Goal: Task Accomplishment & Management: Manage account settings

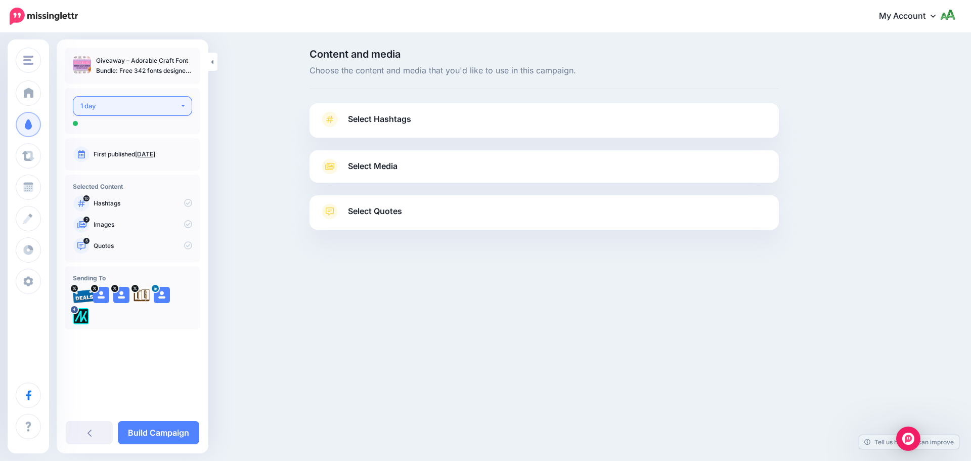
click at [146, 103] on div "1 day" at bounding box center [130, 106] width 100 height 12
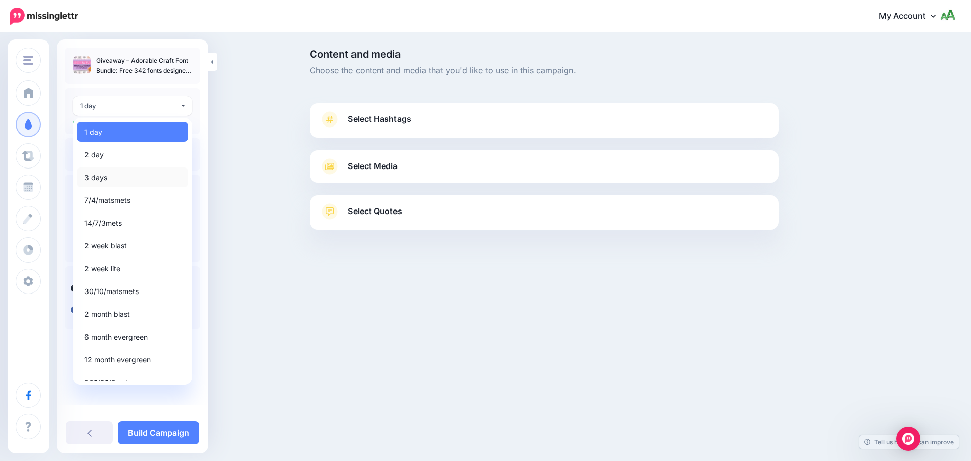
click at [123, 176] on link "3 days" at bounding box center [132, 177] width 111 height 20
select select "******"
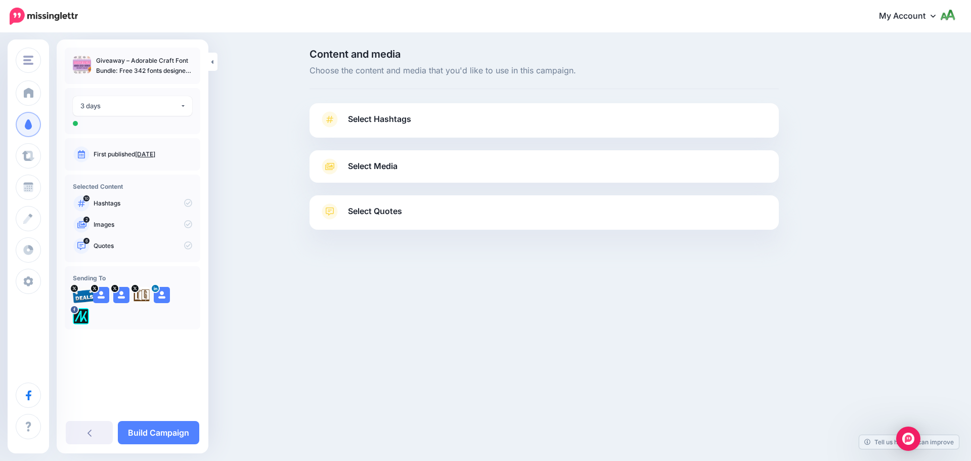
click at [443, 133] on link "Select Hashtags" at bounding box center [544, 124] width 449 height 26
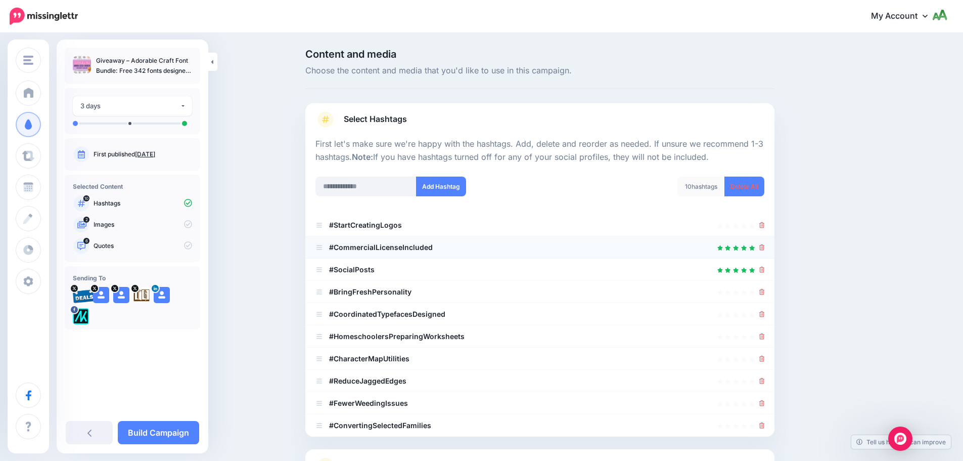
scroll to position [96, 0]
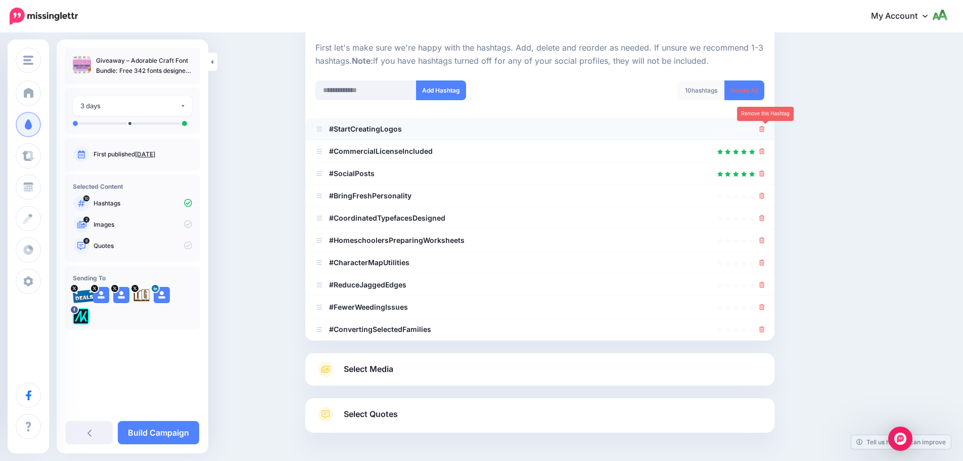
click at [764, 130] on icon at bounding box center [763, 129] width 6 height 6
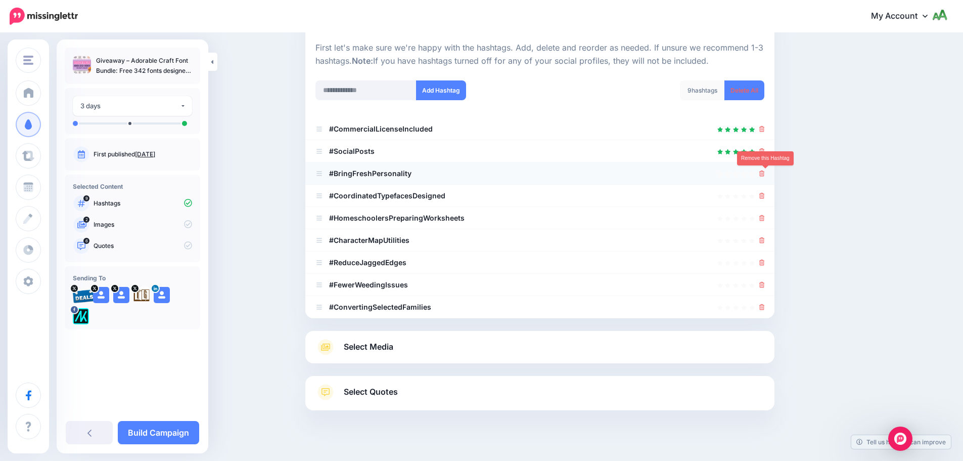
click at [764, 171] on icon at bounding box center [763, 173] width 6 height 6
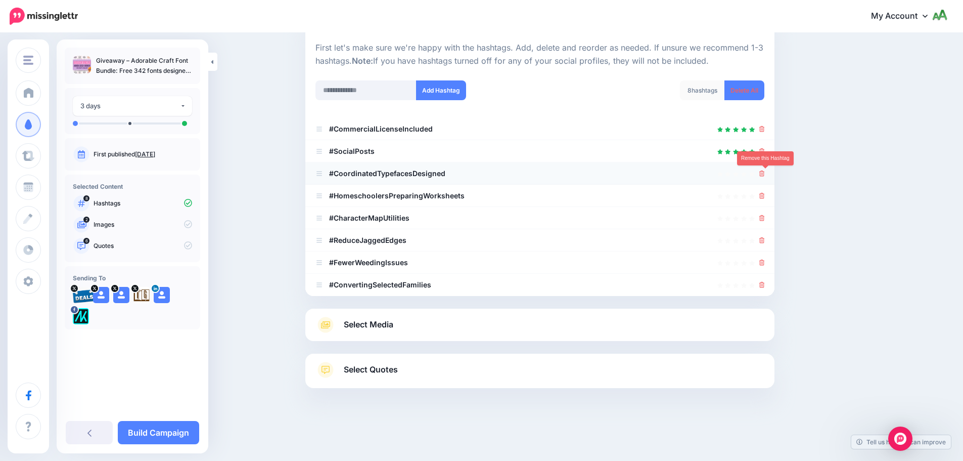
click at [765, 176] on icon at bounding box center [763, 173] width 6 height 6
click at [764, 195] on icon at bounding box center [763, 196] width 6 height 6
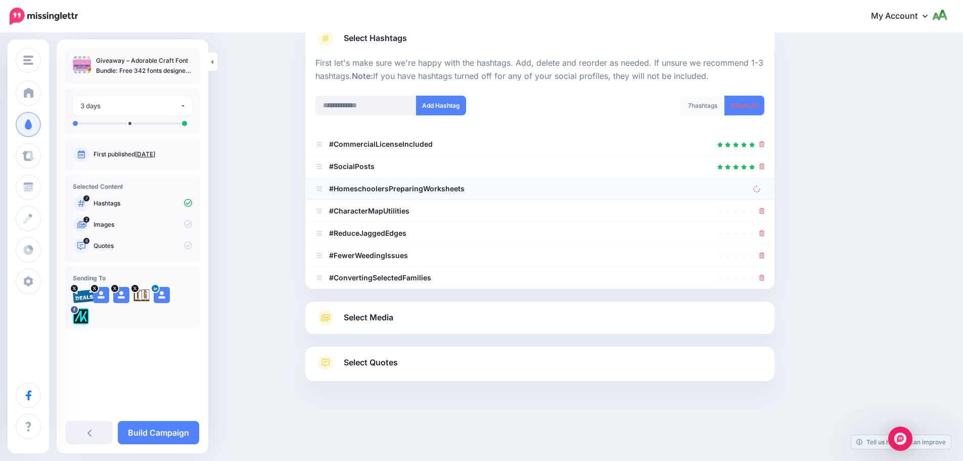
scroll to position [67, 0]
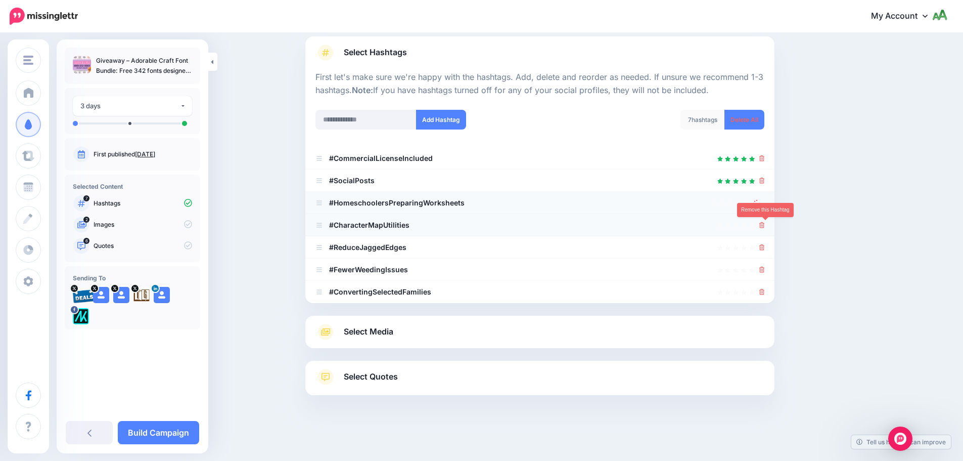
click at [764, 225] on icon at bounding box center [763, 225] width 6 height 6
click at [765, 247] on icon at bounding box center [763, 247] width 6 height 6
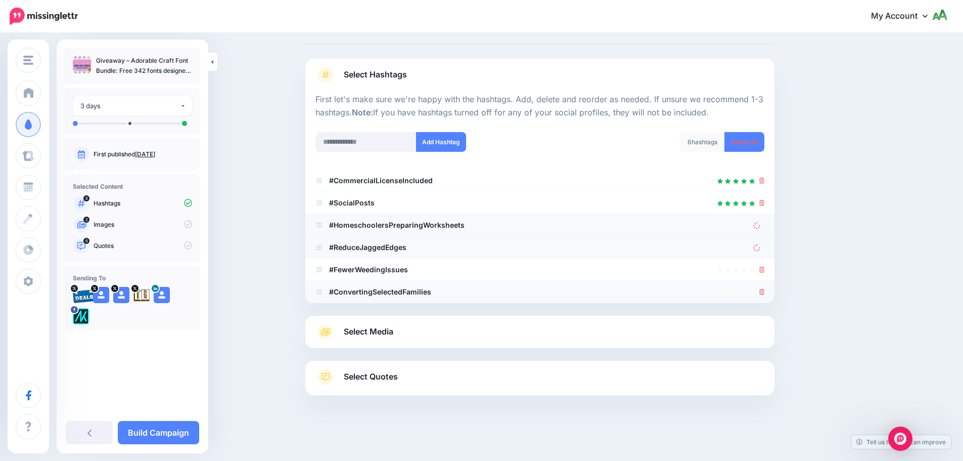
click at [765, 296] on div at bounding box center [763, 292] width 6 height 12
click at [765, 288] on link at bounding box center [763, 291] width 6 height 9
click at [765, 266] on icon at bounding box center [763, 269] width 6 height 6
click at [763, 250] on ul "#CommercialLicenseIncluded #SocialPosts" at bounding box center [539, 236] width 469 height 134
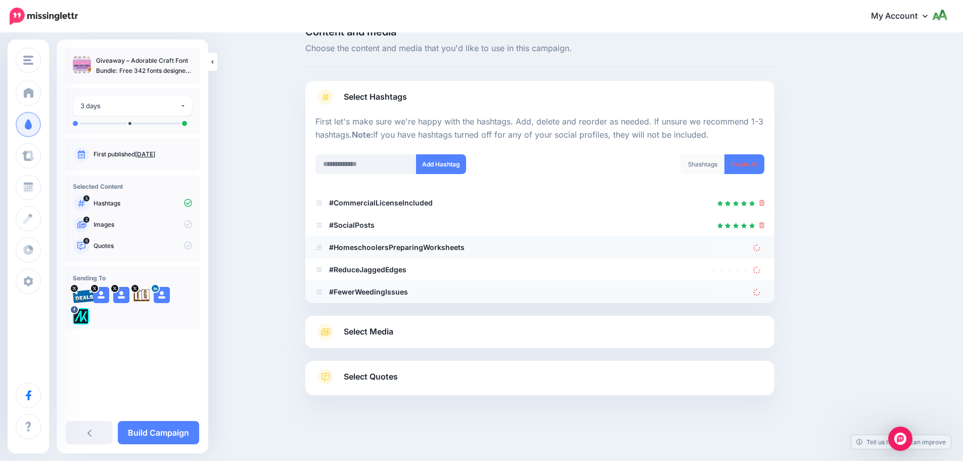
drag, startPoint x: 762, startPoint y: 229, endPoint x: 762, endPoint y: 236, distance: 7.6
click at [762, 229] on div at bounding box center [540, 225] width 449 height 12
click at [763, 252] on div at bounding box center [758, 247] width 11 height 12
click at [761, 250] on icon at bounding box center [757, 247] width 8 height 8
click at [760, 266] on icon at bounding box center [757, 269] width 9 height 9
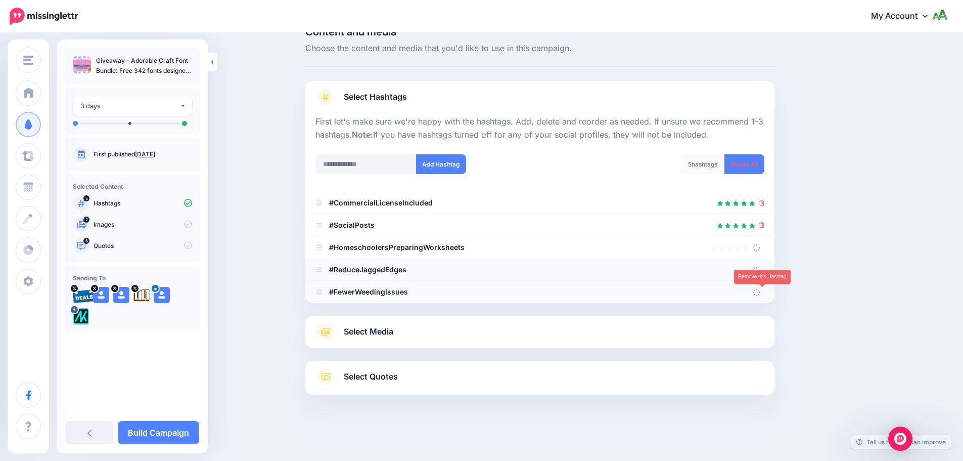
scroll to position [0, 0]
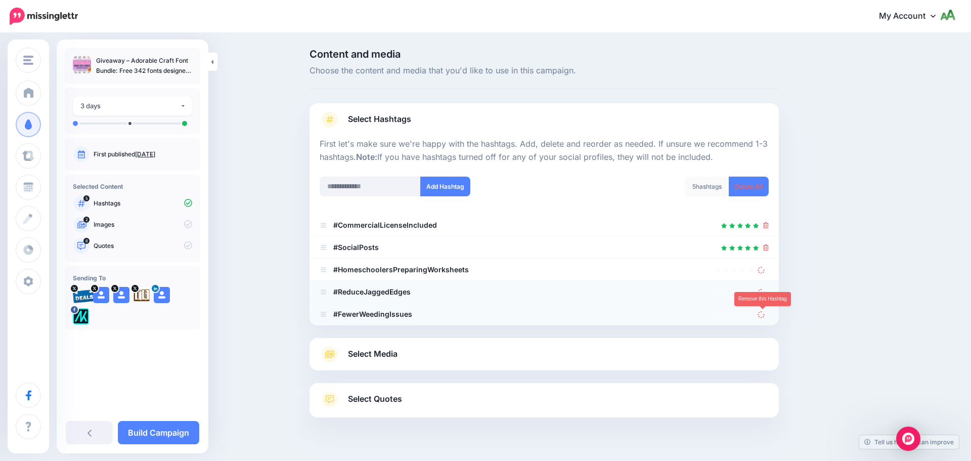
click at [762, 310] on icon at bounding box center [761, 314] width 8 height 8
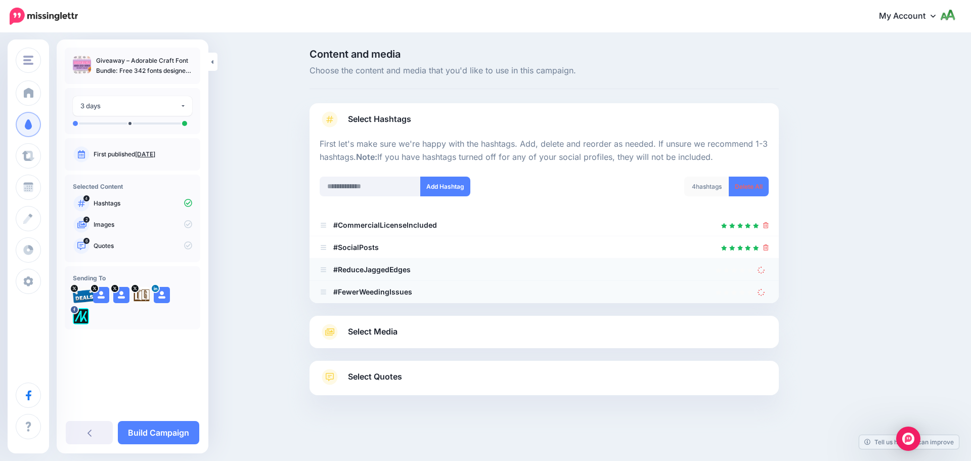
click at [762, 287] on div at bounding box center [763, 292] width 11 height 12
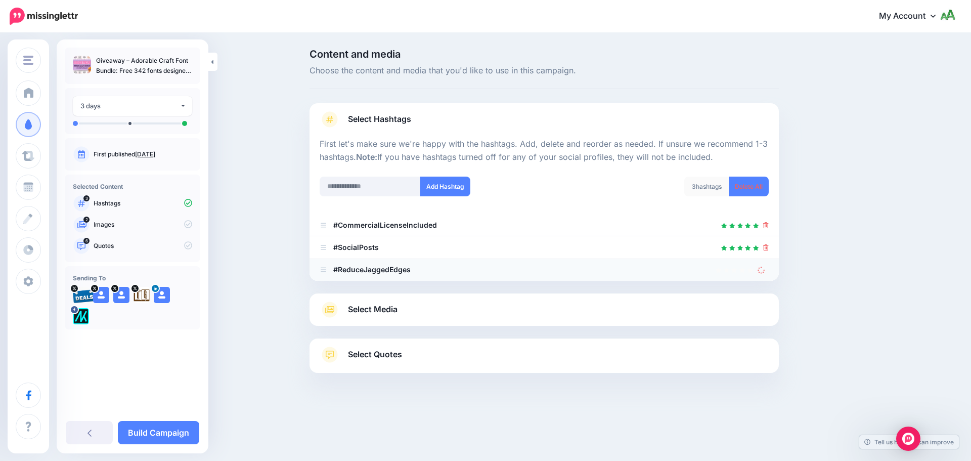
click at [760, 276] on li "#ReduceJaggedEdges" at bounding box center [543, 269] width 469 height 22
click at [763, 274] on div at bounding box center [763, 269] width 11 height 12
click at [763, 270] on icon at bounding box center [761, 269] width 9 height 9
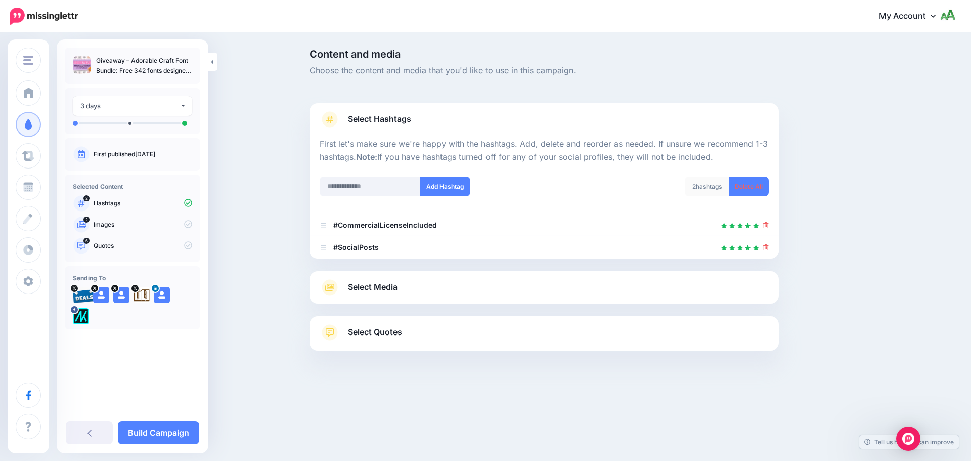
click at [764, 275] on div "Select Media Next, let's make sure we have the best media for this campaign. De…" at bounding box center [543, 287] width 469 height 32
click at [751, 284] on link "Select Media" at bounding box center [544, 287] width 449 height 16
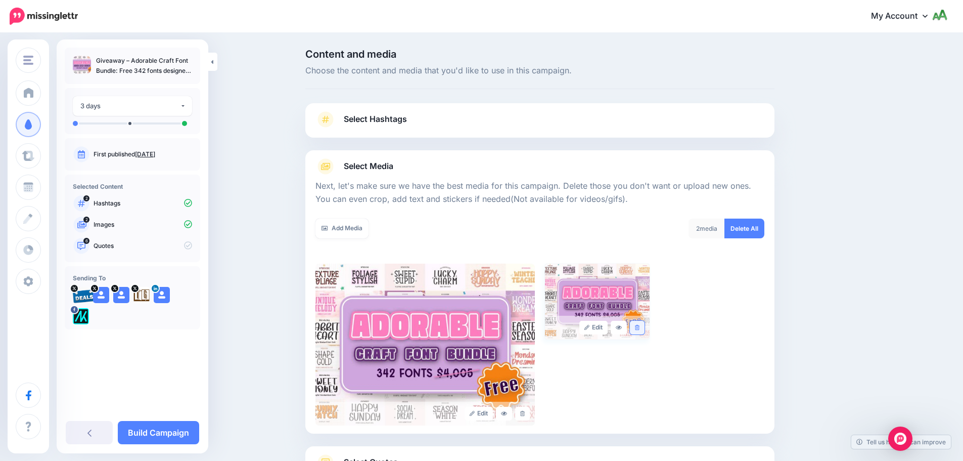
click at [640, 328] on icon at bounding box center [637, 328] width 5 height 6
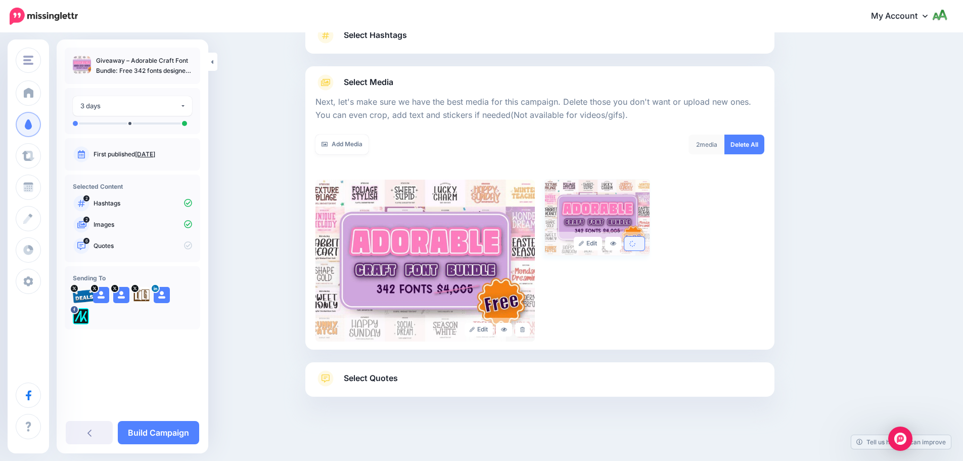
scroll to position [85, 0]
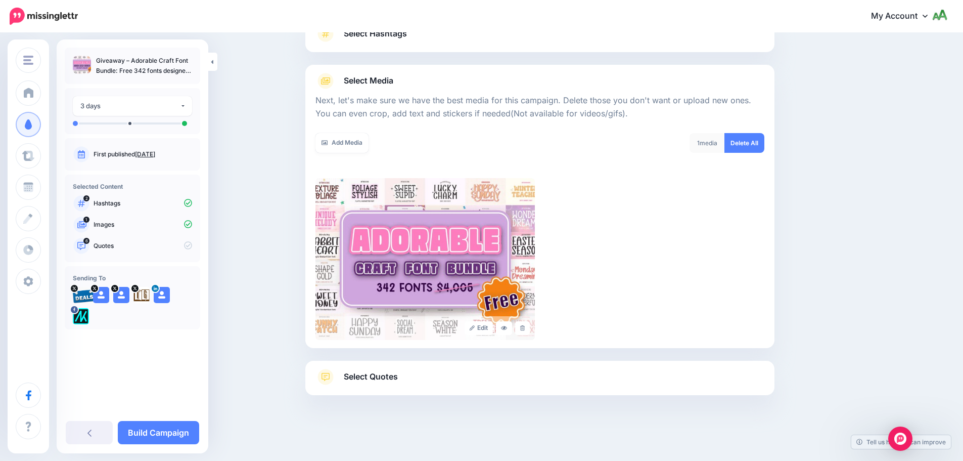
click at [610, 363] on div "Select Quotes Choose your favourite quotes or go with our recommendations. The …" at bounding box center [539, 378] width 469 height 34
click at [604, 369] on link "Select Quotes" at bounding box center [540, 382] width 449 height 26
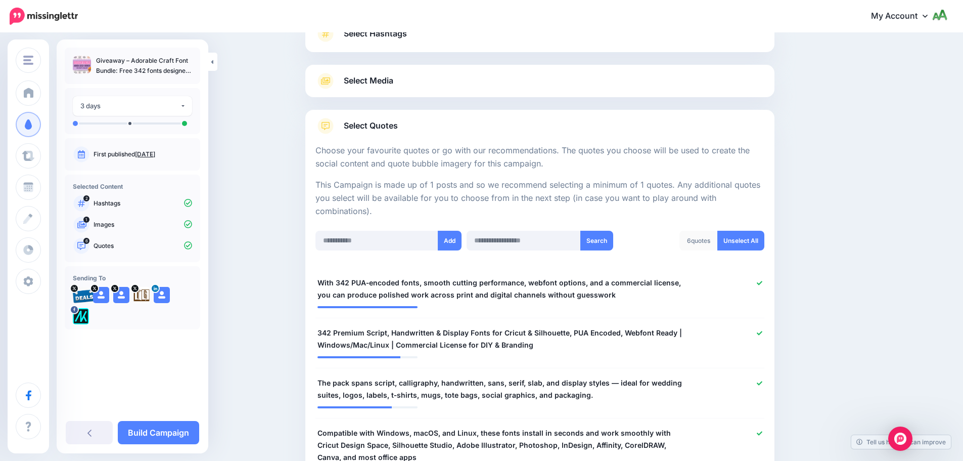
scroll to position [288, 0]
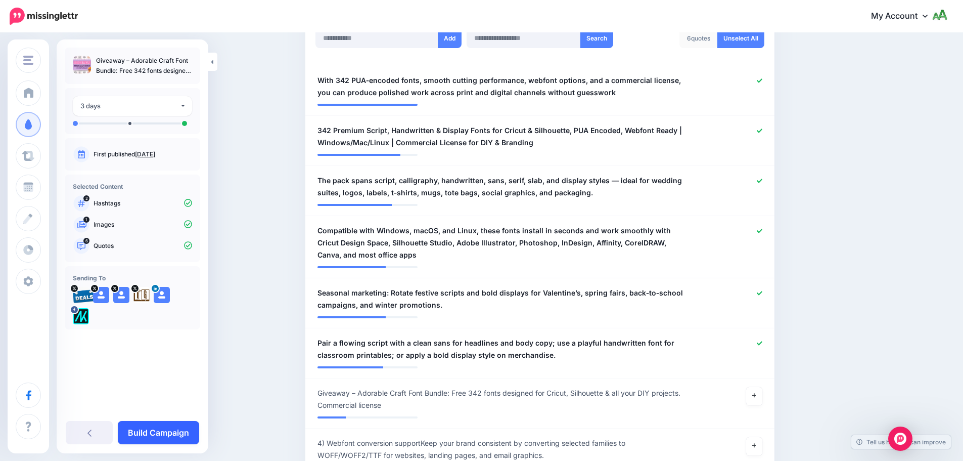
click at [165, 436] on link "Build Campaign" at bounding box center [158, 432] width 81 height 23
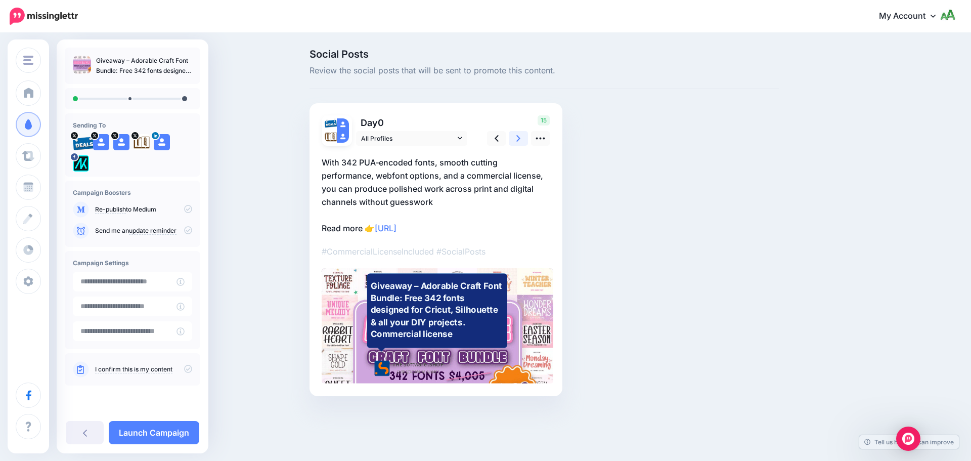
click at [520, 140] on icon at bounding box center [518, 138] width 4 height 11
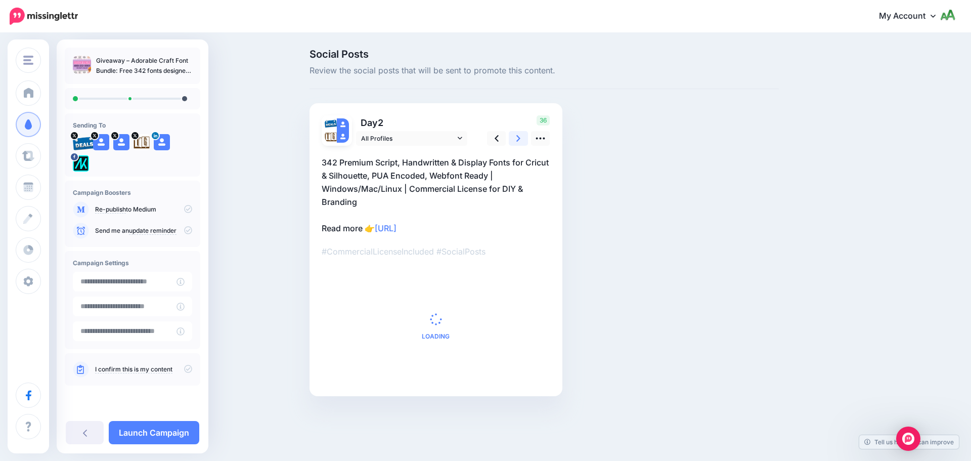
click at [520, 140] on icon at bounding box center [518, 138] width 4 height 11
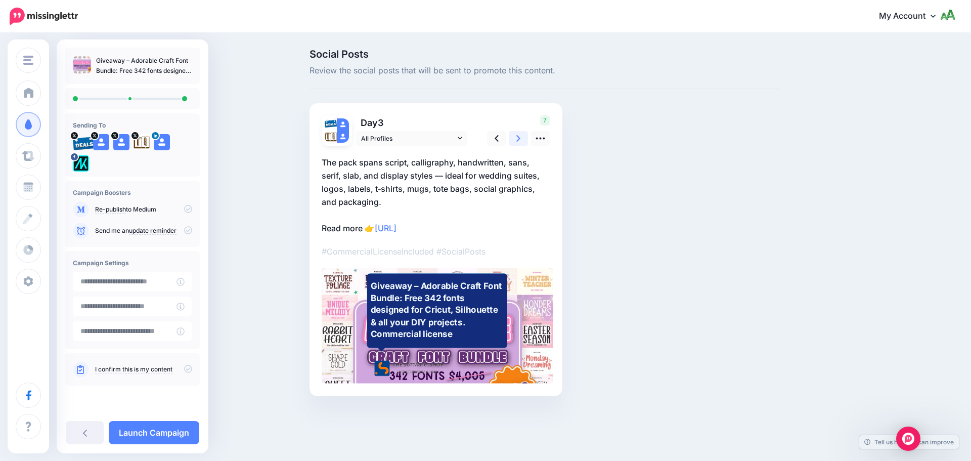
click at [520, 140] on icon at bounding box center [518, 138] width 4 height 11
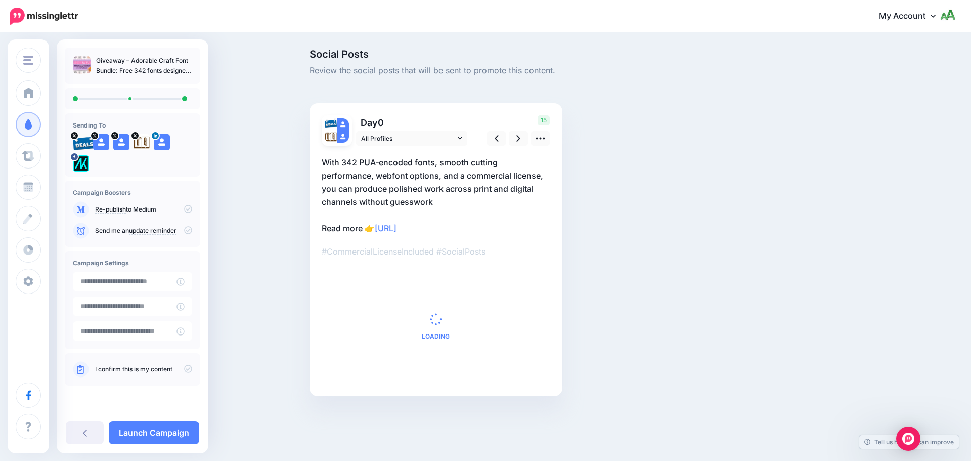
click at [186, 366] on icon at bounding box center [188, 369] width 8 height 8
click at [191, 234] on p "Send me an update reminder" at bounding box center [143, 230] width 97 height 9
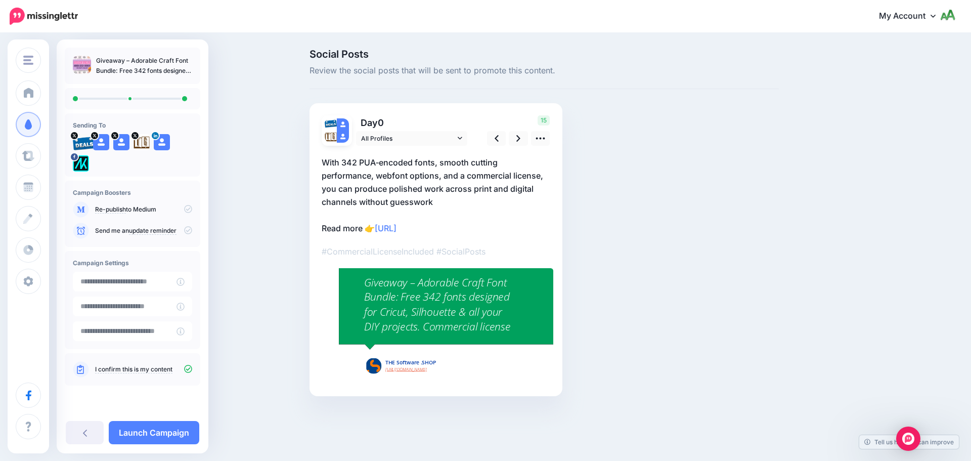
click at [190, 229] on icon at bounding box center [188, 230] width 8 height 8
click at [175, 429] on link "Launch Campaign" at bounding box center [154, 432] width 91 height 23
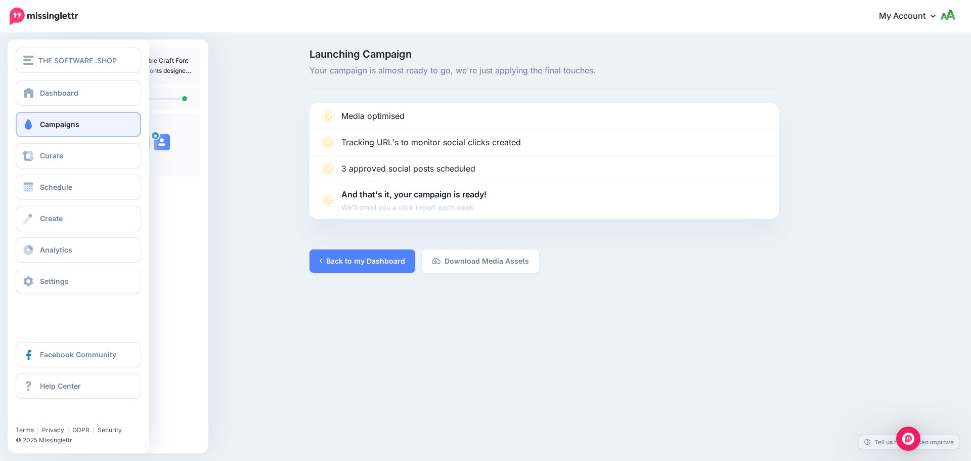
click at [47, 124] on span "Campaigns" at bounding box center [59, 124] width 39 height 9
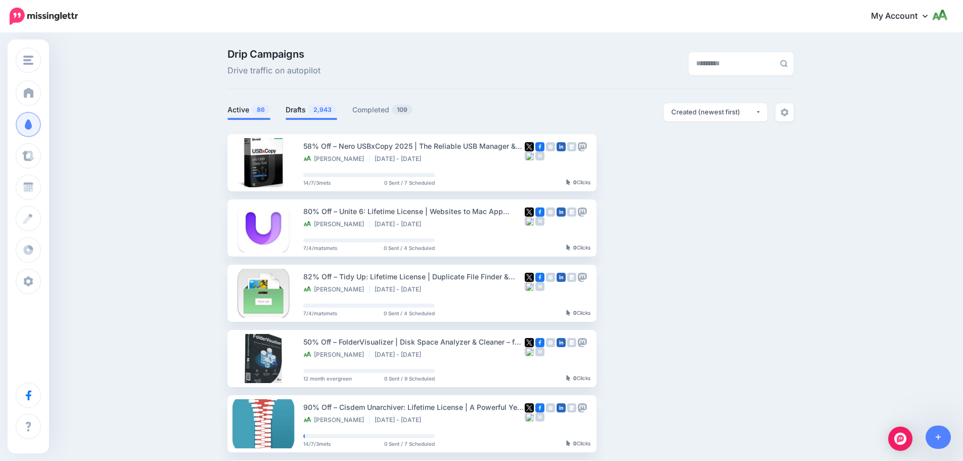
click at [305, 113] on link "Drafts 2,943" at bounding box center [312, 110] width 52 height 12
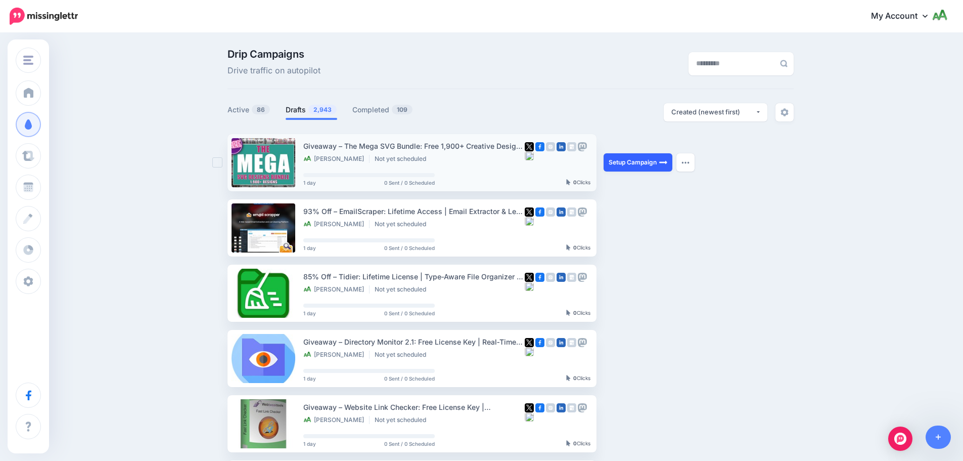
click at [637, 155] on link "Setup Campaign" at bounding box center [638, 162] width 69 height 18
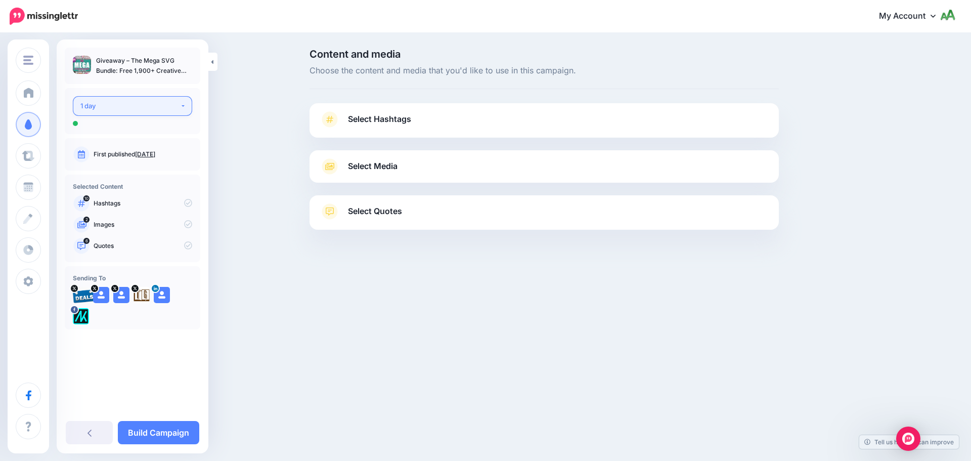
click at [167, 103] on div "1 day" at bounding box center [130, 106] width 100 height 12
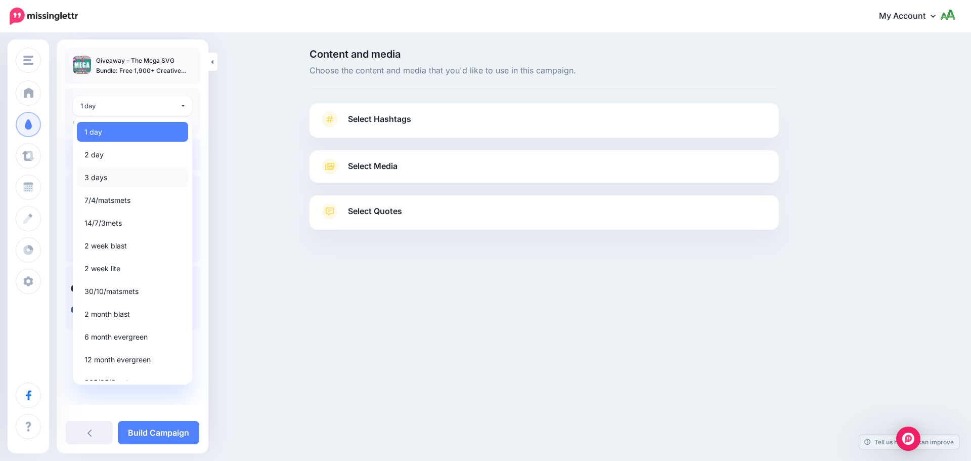
click at [117, 173] on link "3 days" at bounding box center [132, 177] width 111 height 20
select select "******"
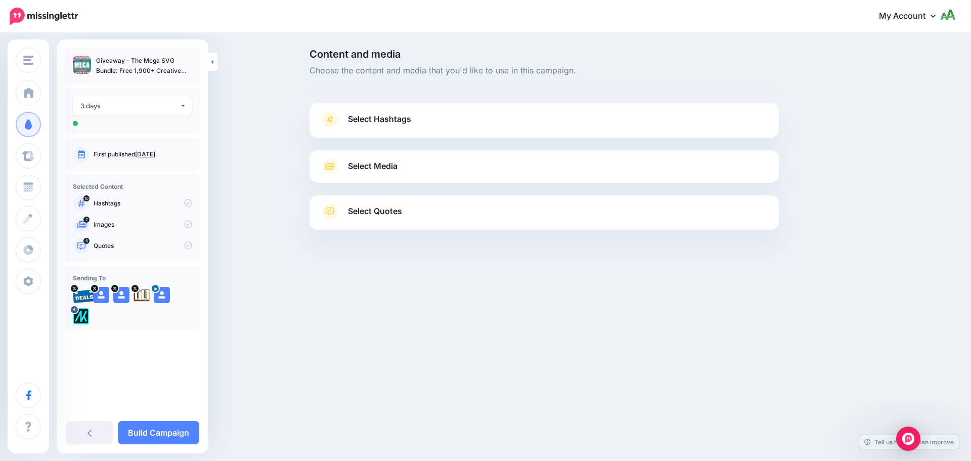
click at [403, 113] on span "Select Hashtags" at bounding box center [379, 119] width 63 height 14
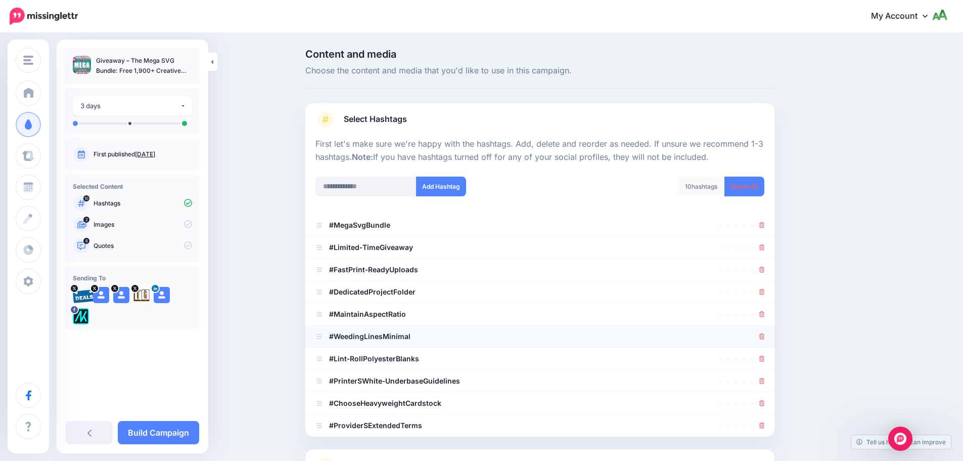
scroll to position [96, 0]
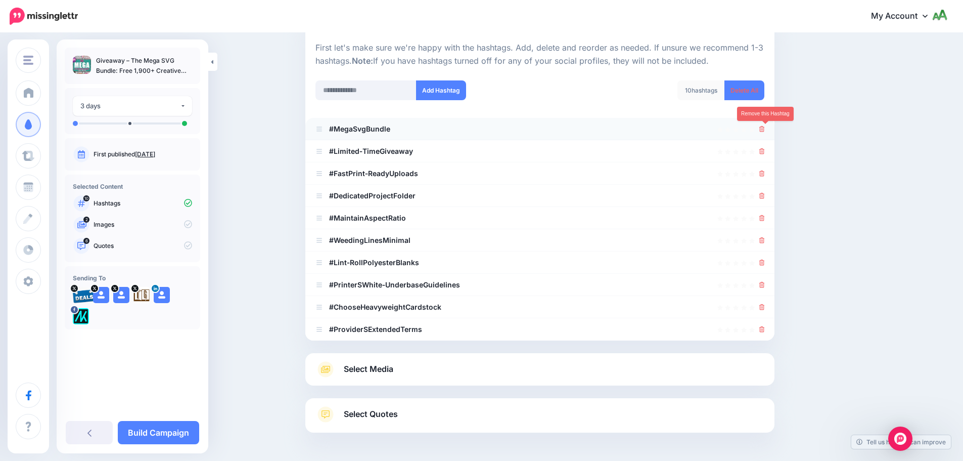
click at [765, 127] on icon at bounding box center [763, 129] width 6 height 6
click at [771, 155] on li "#Limited‑TimeGiveaway" at bounding box center [539, 151] width 469 height 22
click at [764, 152] on icon at bounding box center [763, 151] width 6 height 6
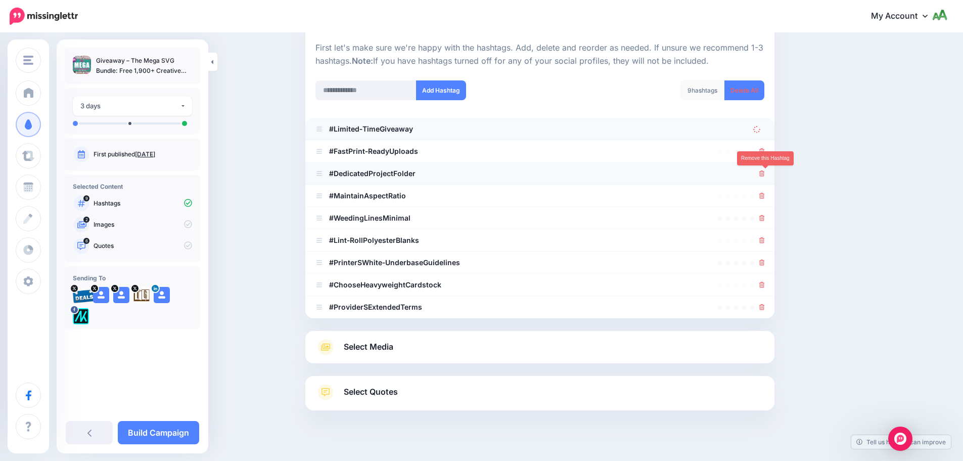
click at [765, 174] on icon at bounding box center [763, 173] width 6 height 6
drag, startPoint x: 767, startPoint y: 199, endPoint x: 766, endPoint y: 206, distance: 7.1
click at [765, 199] on icon at bounding box center [763, 196] width 6 height 6
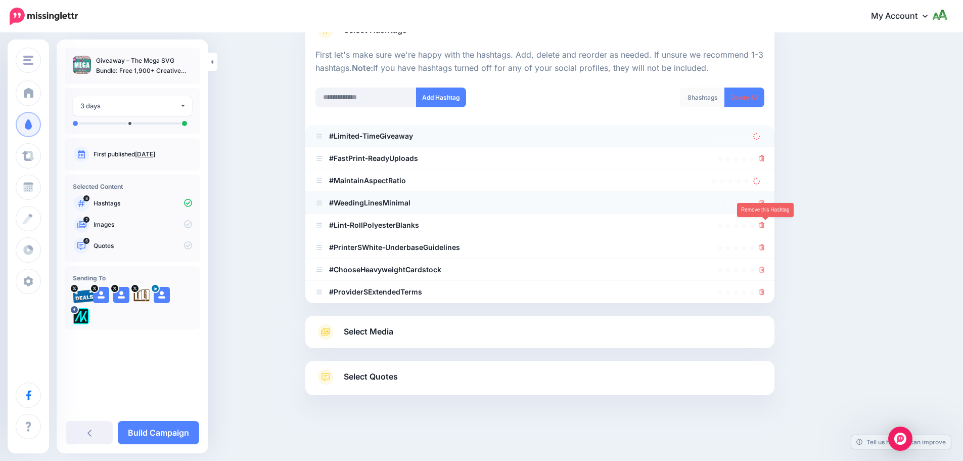
click at [765, 225] on icon at bounding box center [763, 225] width 6 height 6
click at [766, 217] on li "#Lint‑RollPolyesterBlanks" at bounding box center [539, 225] width 469 height 22
click at [765, 203] on icon at bounding box center [763, 203] width 6 height 6
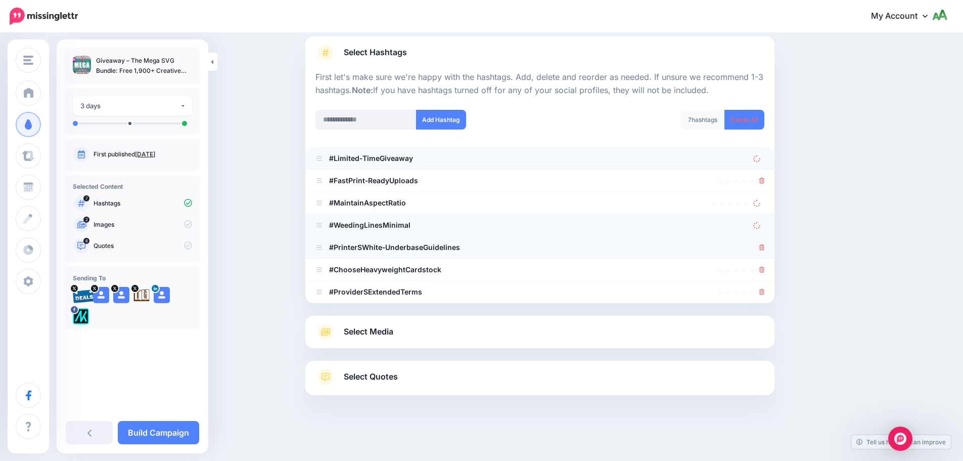
click at [765, 249] on icon at bounding box center [763, 247] width 6 height 6
click at [765, 248] on link at bounding box center [758, 247] width 11 height 9
click at [764, 274] on div at bounding box center [763, 269] width 6 height 12
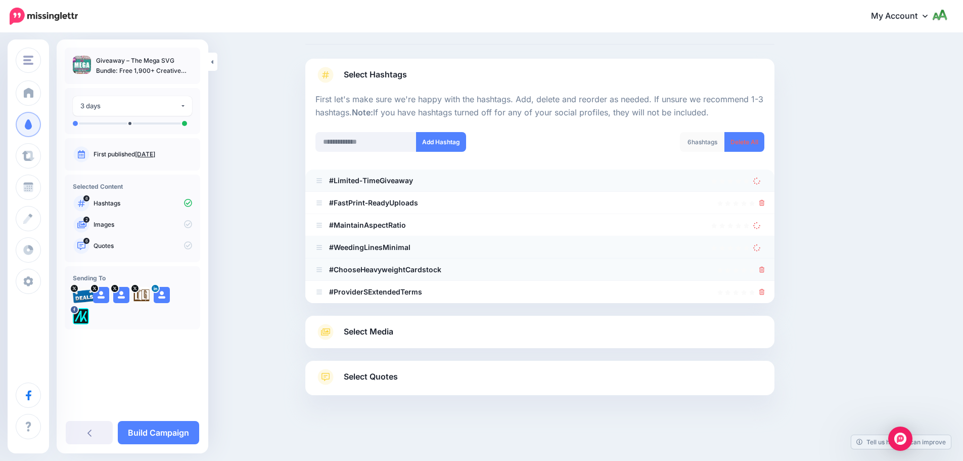
scroll to position [45, 0]
click at [765, 270] on icon at bounding box center [763, 269] width 6 height 6
click at [765, 296] on div at bounding box center [763, 292] width 6 height 12
click at [762, 289] on div at bounding box center [540, 292] width 449 height 12
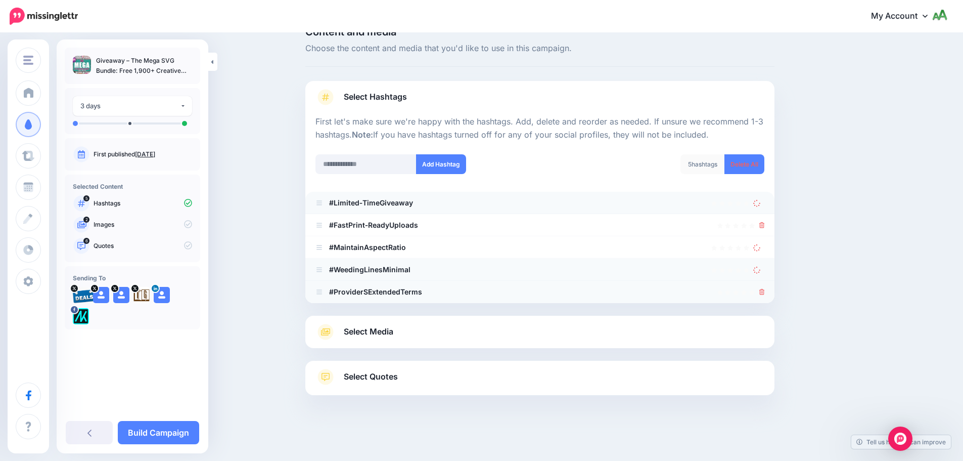
scroll to position [22, 0]
click at [765, 291] on icon at bounding box center [763, 292] width 6 height 6
click at [765, 228] on icon at bounding box center [763, 225] width 6 height 6
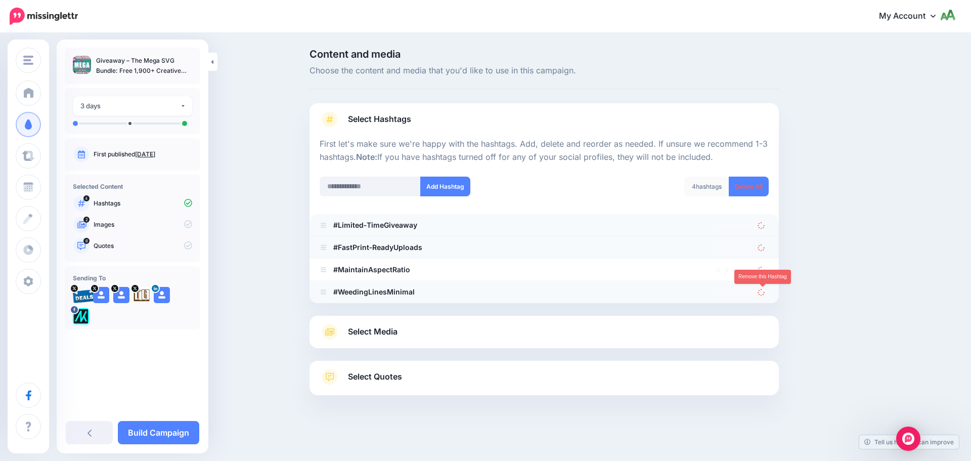
click at [760, 290] on icon at bounding box center [761, 292] width 8 height 8
drag, startPoint x: 760, startPoint y: 270, endPoint x: 760, endPoint y: 260, distance: 9.6
click at [760, 269] on icon at bounding box center [761, 269] width 8 height 8
click at [762, 244] on icon at bounding box center [761, 247] width 9 height 9
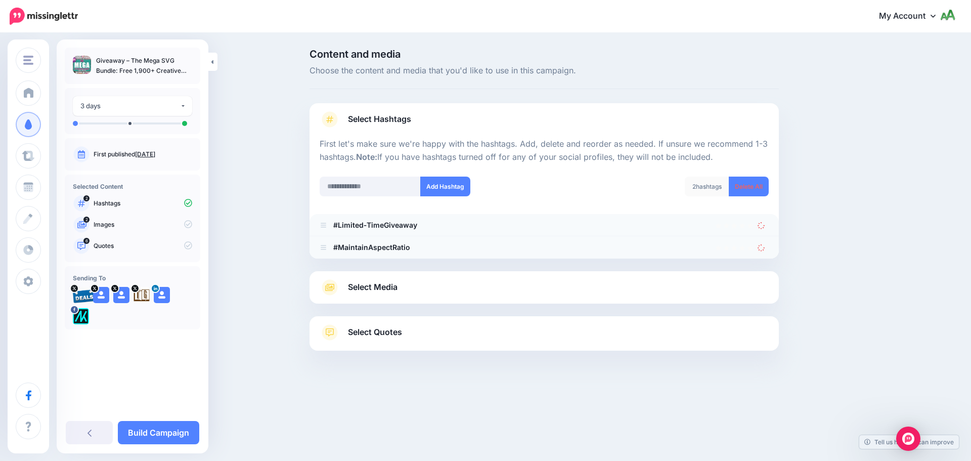
click at [764, 245] on icon at bounding box center [761, 247] width 9 height 9
click at [764, 227] on icon at bounding box center [761, 225] width 8 height 8
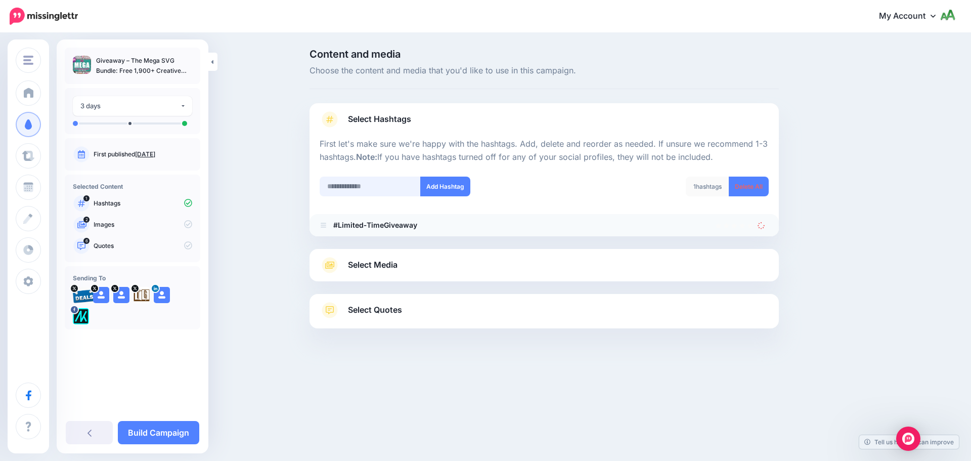
click at [387, 182] on input "text" at bounding box center [370, 186] width 101 height 20
type input "**********"
click at [449, 191] on button "Add Hashtag" at bounding box center [445, 186] width 50 height 20
click at [763, 226] on icon at bounding box center [761, 225] width 8 height 8
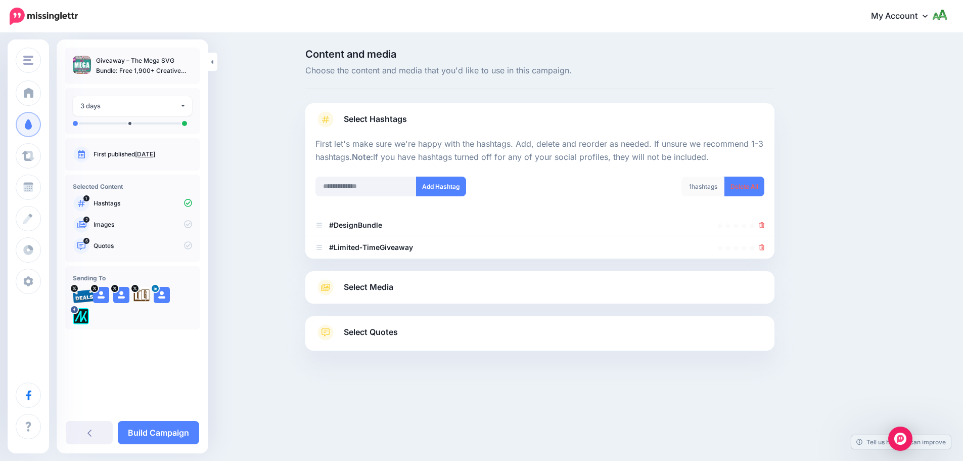
scroll to position [14, 0]
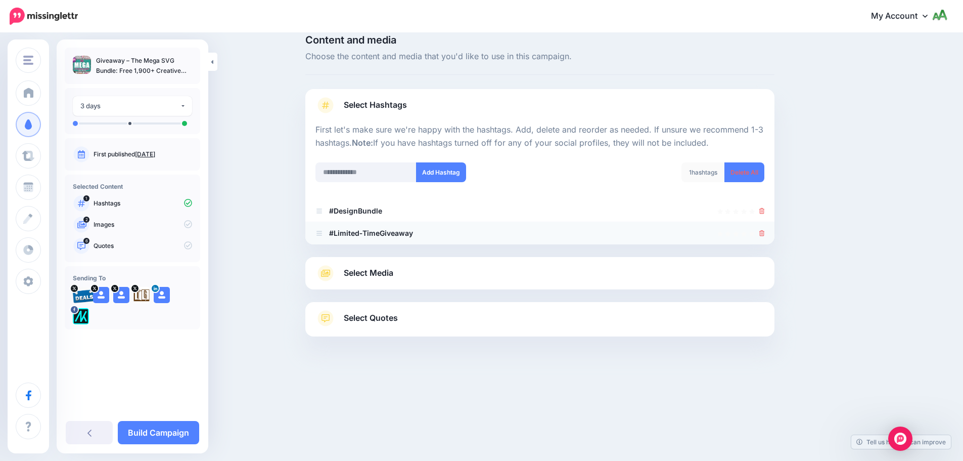
click at [769, 231] on li "#Limited‑TimeGiveaway" at bounding box center [539, 233] width 469 height 22
click at [765, 233] on icon at bounding box center [763, 233] width 6 height 6
click at [761, 233] on div at bounding box center [540, 233] width 449 height 12
click at [765, 233] on icon at bounding box center [763, 233] width 6 height 6
click at [359, 169] on input "text" at bounding box center [366, 172] width 101 height 20
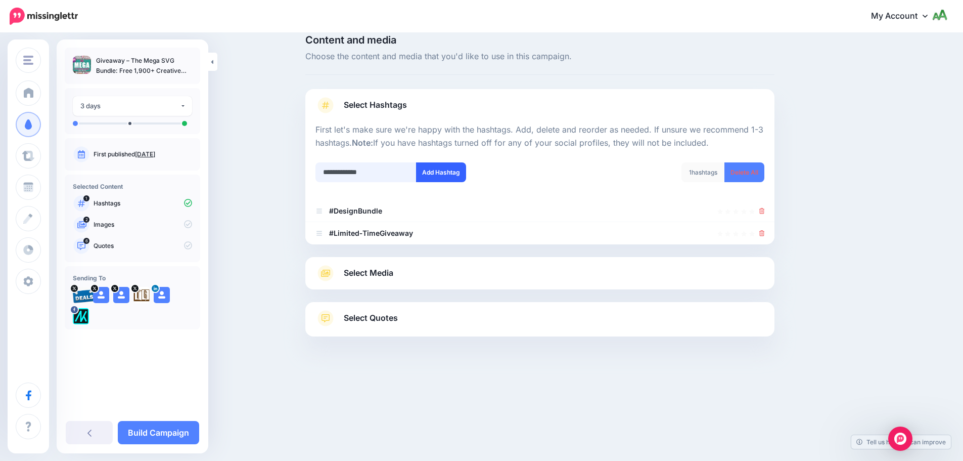
type input "**********"
click at [451, 174] on button "Add Hashtag" at bounding box center [441, 172] width 50 height 20
click at [370, 171] on input "text" at bounding box center [366, 172] width 101 height 20
type input "**********"
click at [454, 182] on div "**********" at bounding box center [424, 178] width 232 height 32
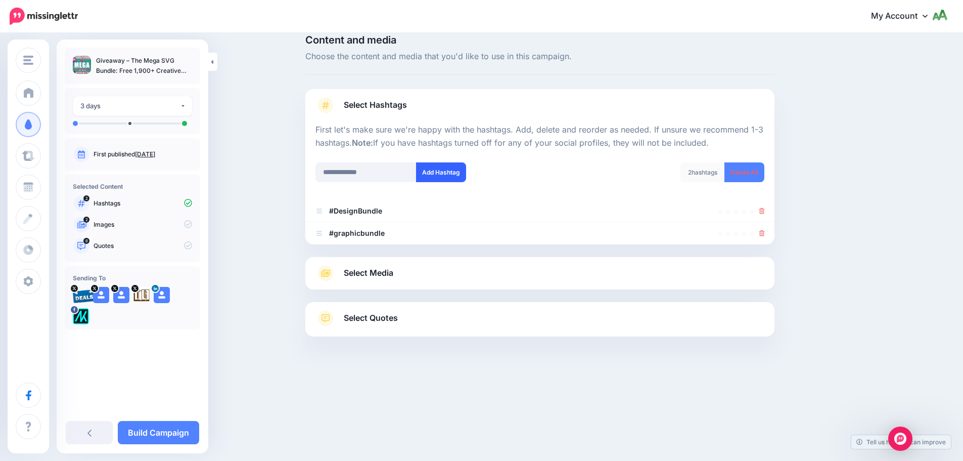
click at [457, 174] on button "Add Hashtag" at bounding box center [441, 172] width 50 height 20
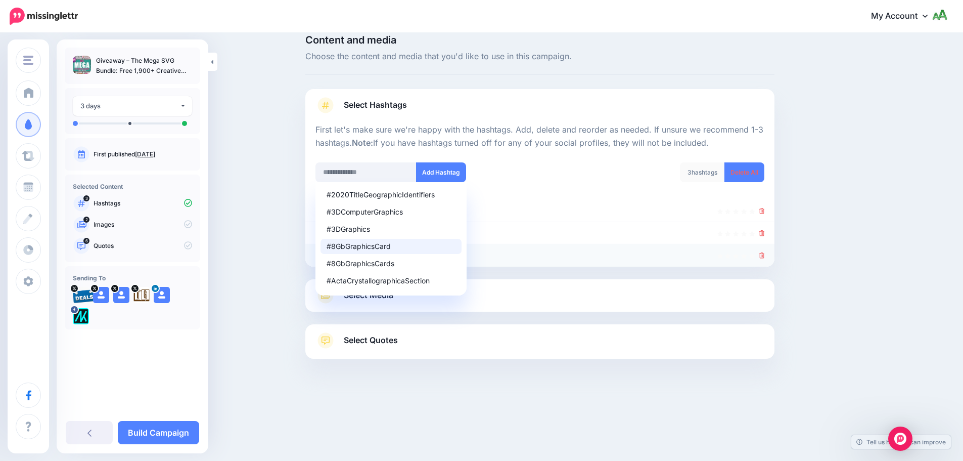
click at [775, 257] on li "#designbundles" at bounding box center [539, 255] width 469 height 22
click at [604, 298] on link "Select Media" at bounding box center [540, 295] width 449 height 16
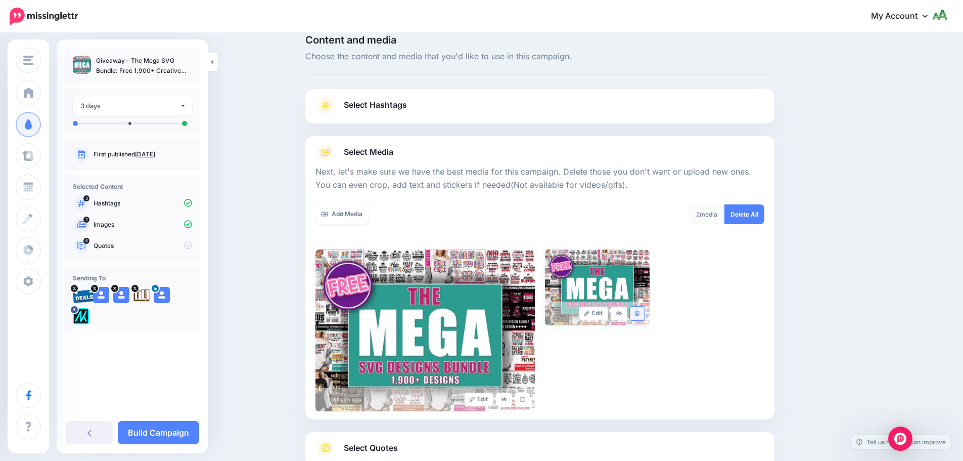
click at [640, 314] on icon at bounding box center [637, 313] width 5 height 6
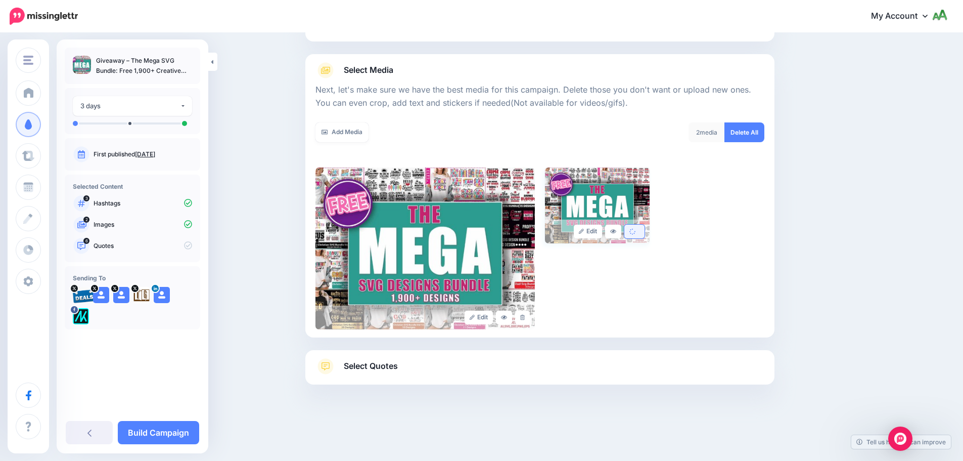
scroll to position [100, 0]
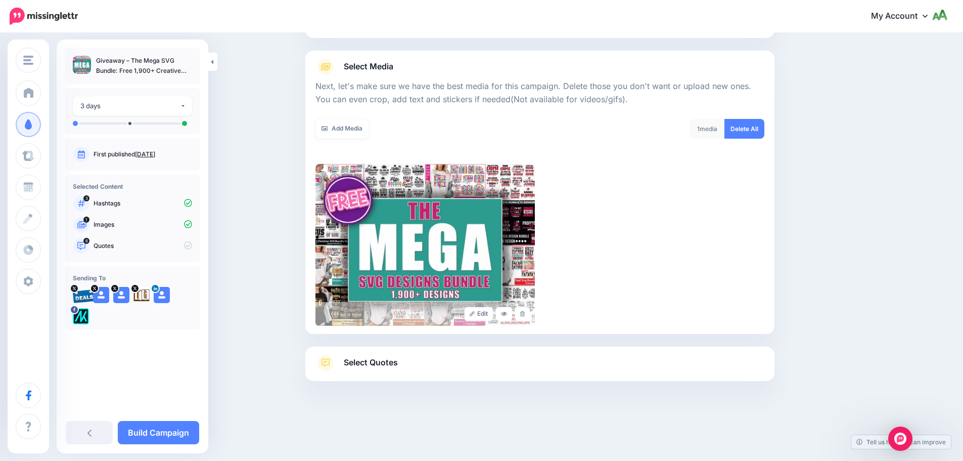
click at [497, 368] on link "Select Quotes" at bounding box center [540, 367] width 449 height 26
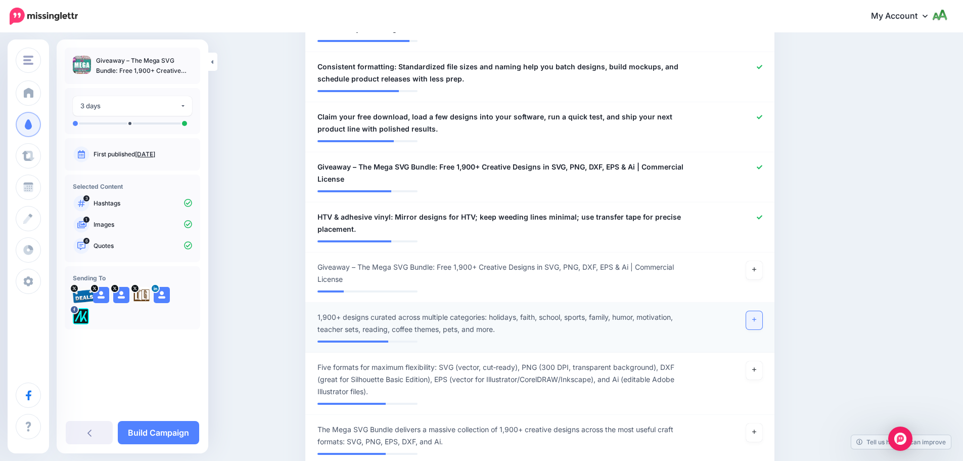
scroll to position [403, 0]
click at [755, 321] on link at bounding box center [754, 318] width 16 height 18
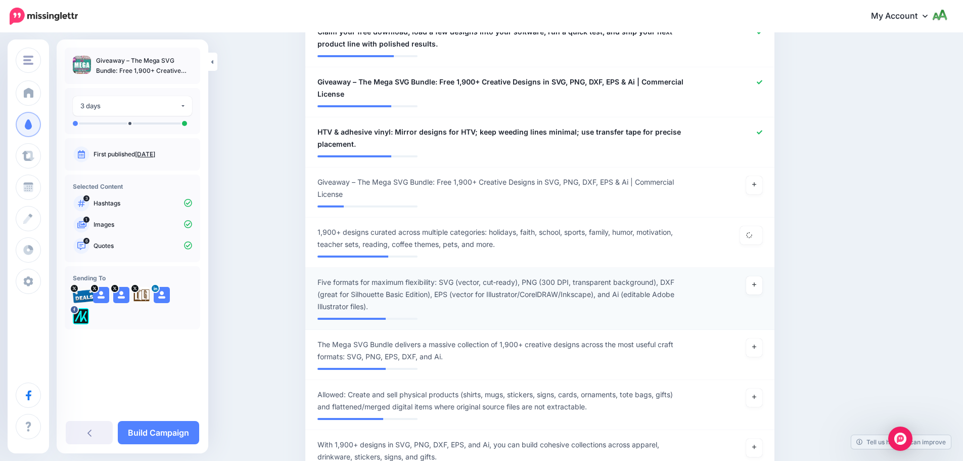
scroll to position [504, 0]
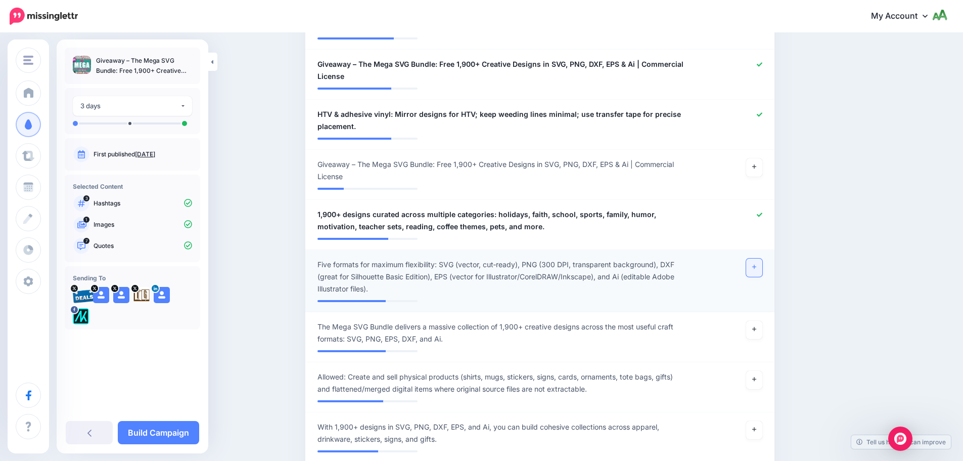
click at [761, 268] on link at bounding box center [754, 267] width 16 height 18
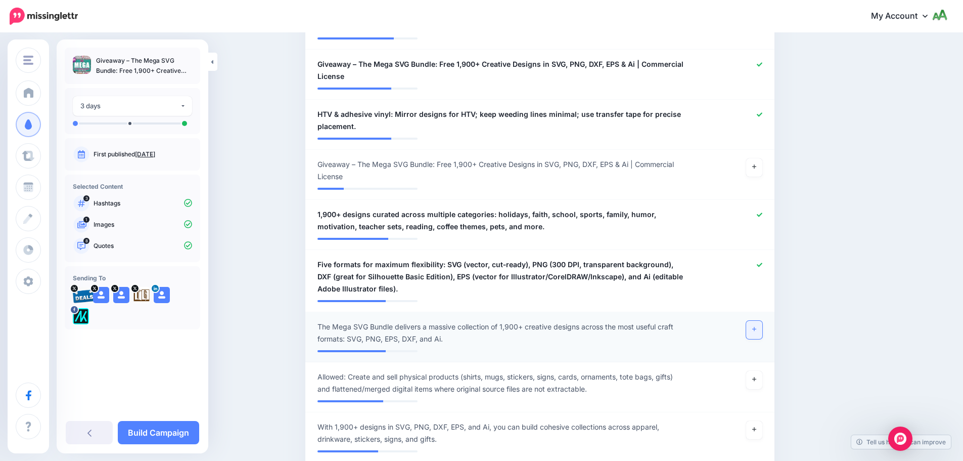
click at [757, 327] on icon at bounding box center [754, 329] width 4 height 6
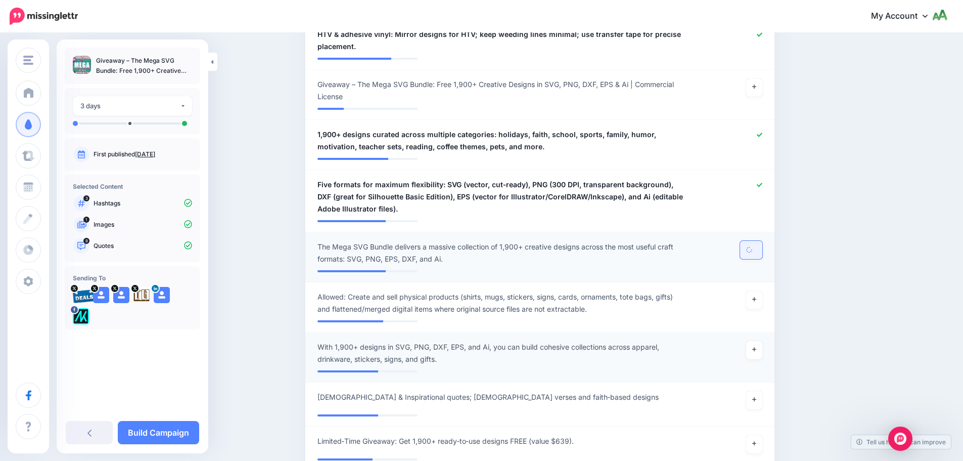
scroll to position [605, 0]
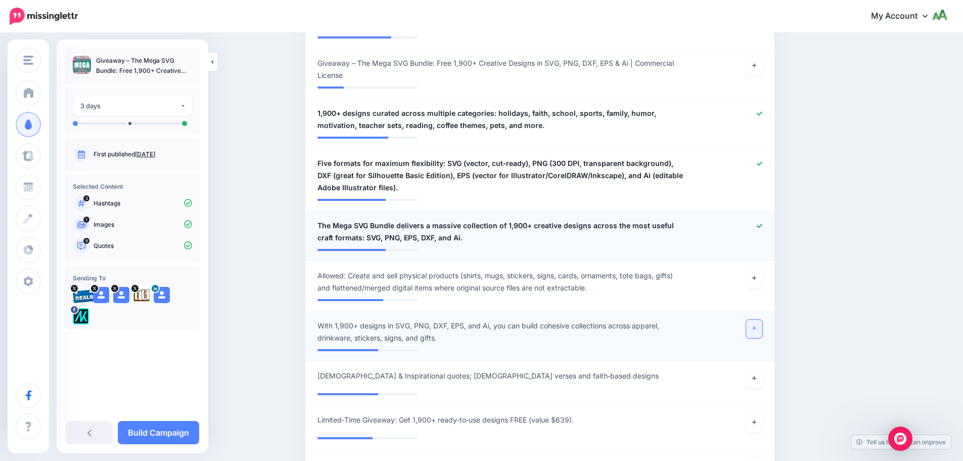
click at [757, 331] on link at bounding box center [754, 329] width 16 height 18
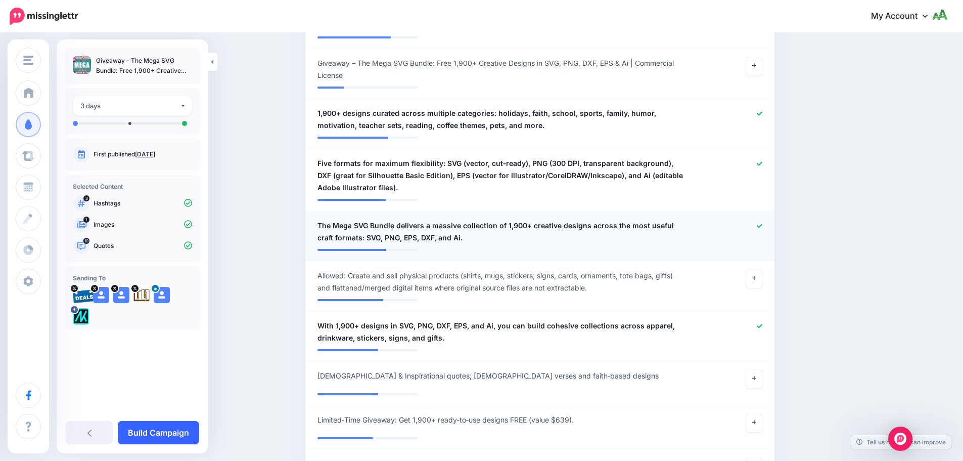
click at [164, 429] on link "Build Campaign" at bounding box center [158, 432] width 81 height 23
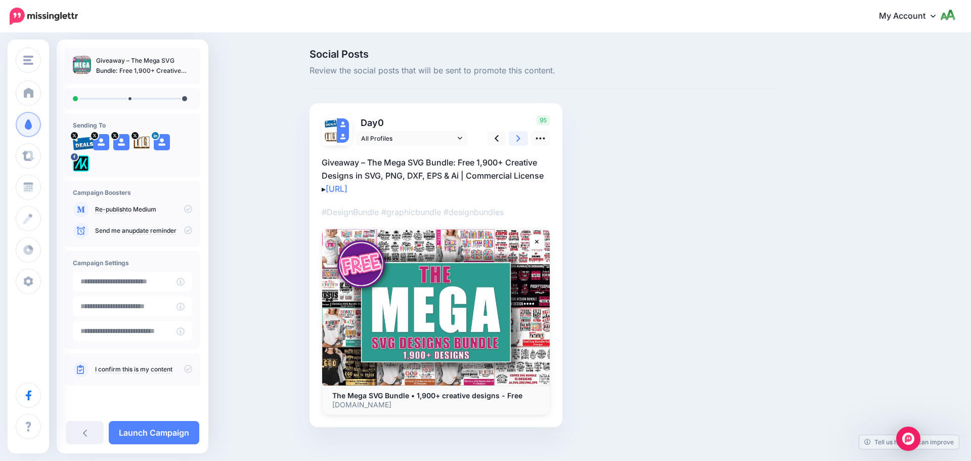
click at [524, 140] on link at bounding box center [518, 138] width 19 height 15
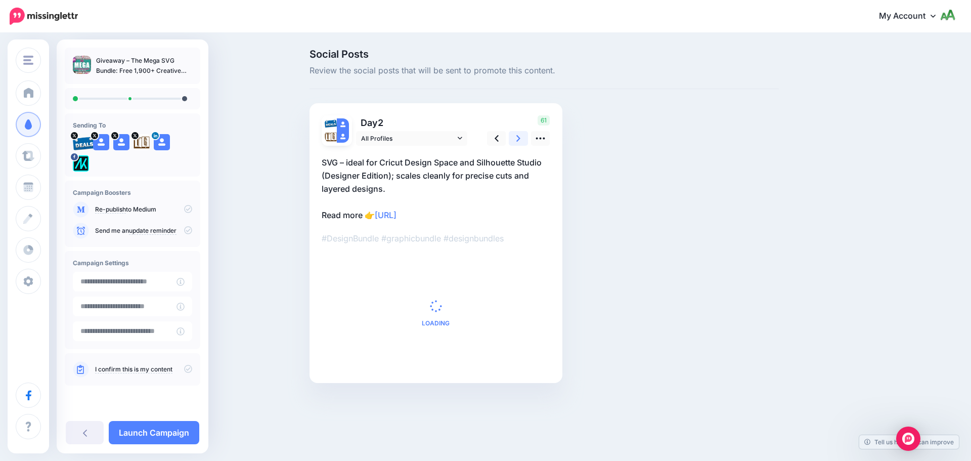
click at [523, 140] on link at bounding box center [518, 138] width 19 height 15
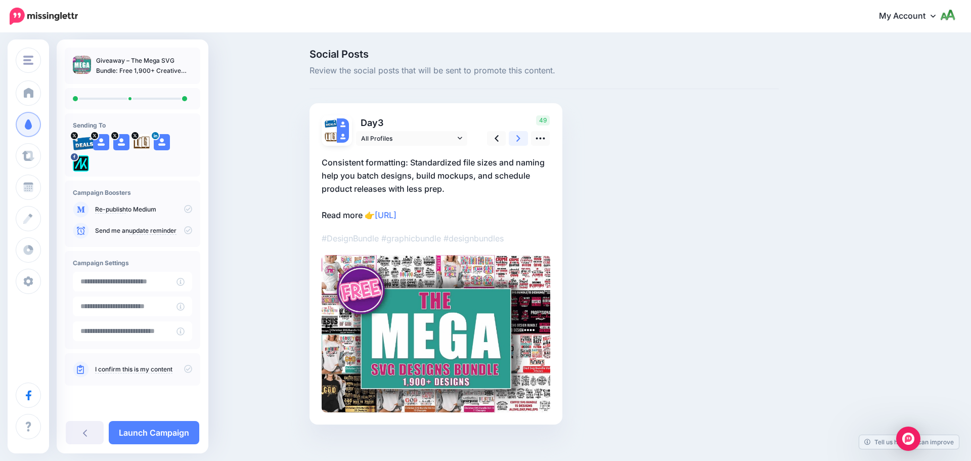
click at [523, 140] on link at bounding box center [518, 138] width 19 height 15
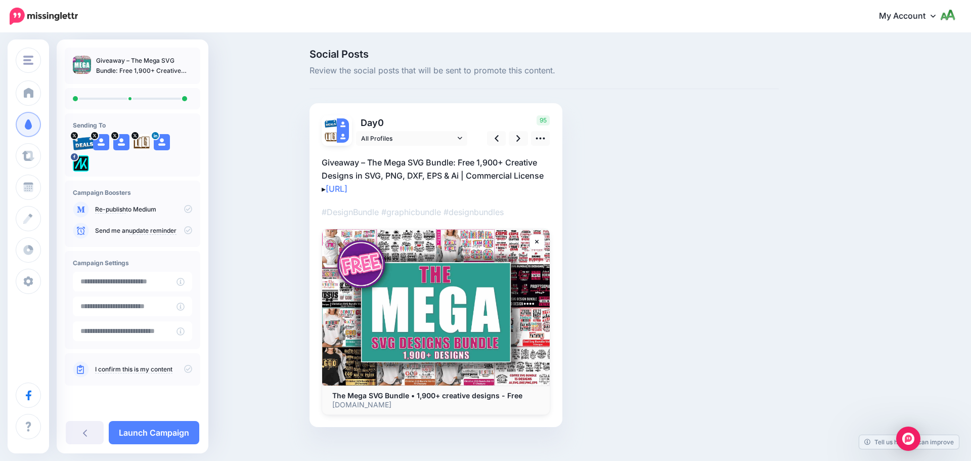
click at [189, 232] on icon at bounding box center [188, 230] width 8 height 8
click at [187, 367] on icon at bounding box center [188, 369] width 8 height 8
click at [168, 423] on link "Launch Campaign" at bounding box center [154, 432] width 91 height 23
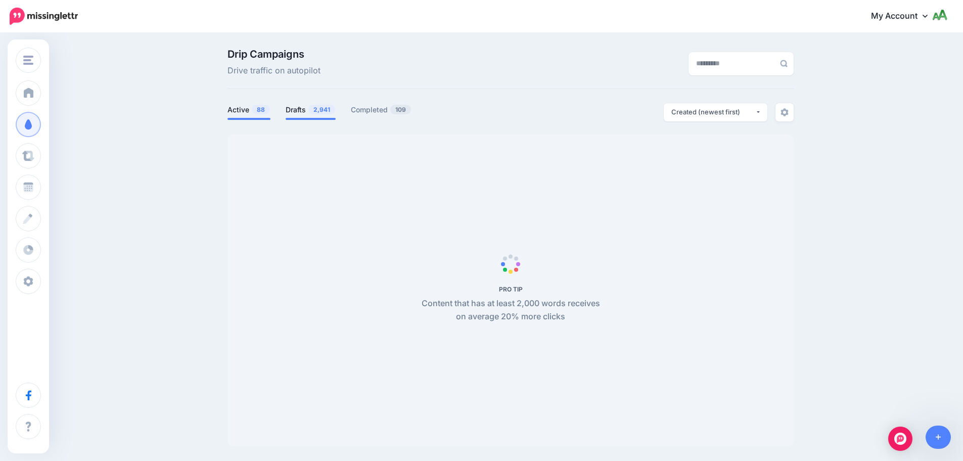
click at [309, 104] on link "Drafts 2,941" at bounding box center [311, 110] width 50 height 12
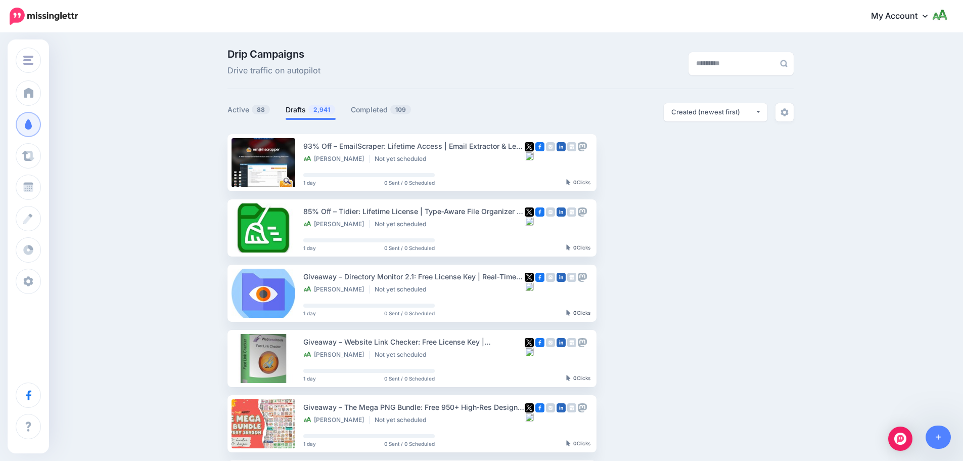
drag, startPoint x: 492, startPoint y: 1, endPoint x: 124, endPoint y: 93, distance: 379.1
click at [124, 93] on div "Drip Campaigns Drive traffic on autopilot Active 88 2,941 109" at bounding box center [481, 464] width 963 height 861
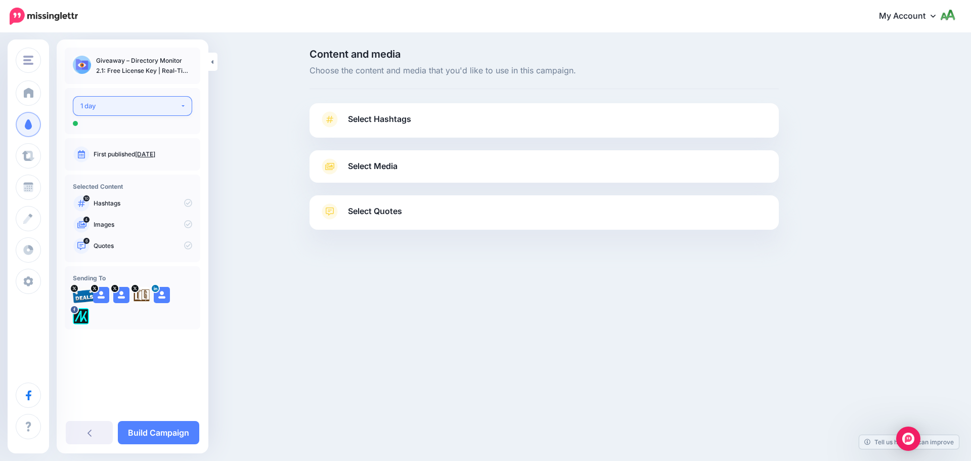
click at [156, 108] on div "1 day" at bounding box center [130, 106] width 100 height 12
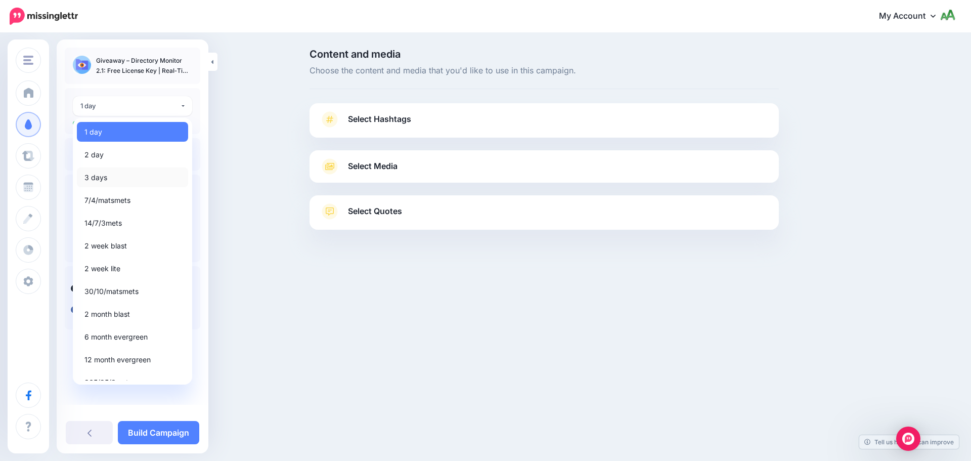
click at [126, 173] on link "3 days" at bounding box center [132, 177] width 111 height 20
select select "******"
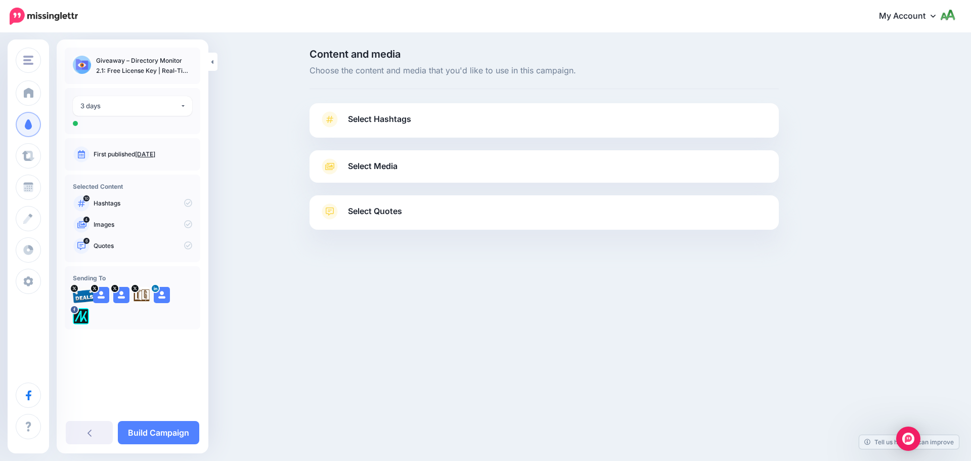
click at [188, 202] on icon at bounding box center [188, 203] width 8 height 8
click at [383, 129] on link "Select Hashtags" at bounding box center [544, 124] width 449 height 26
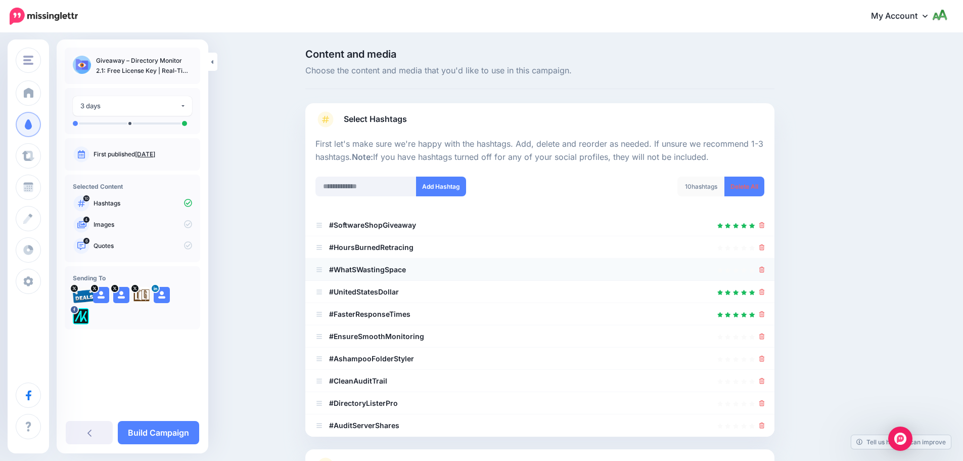
scroll to position [96, 0]
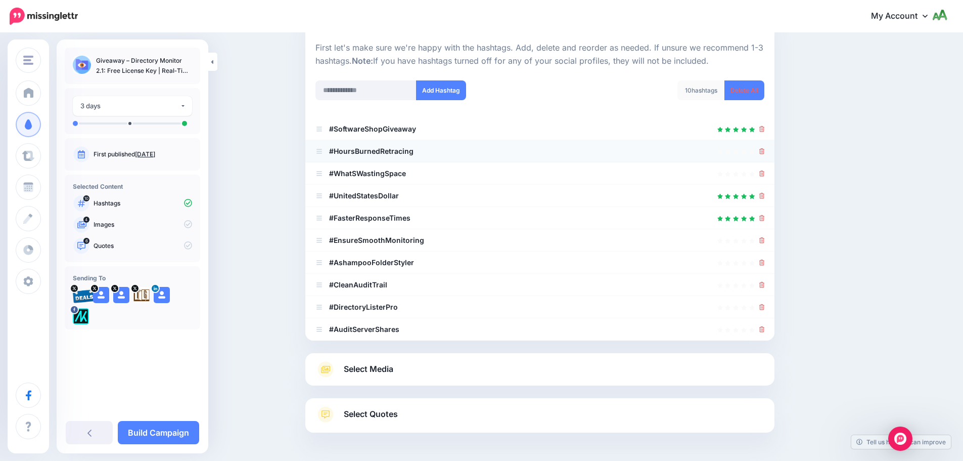
click at [765, 151] on icon at bounding box center [763, 151] width 6 height 6
click at [763, 173] on icon at bounding box center [763, 173] width 6 height 6
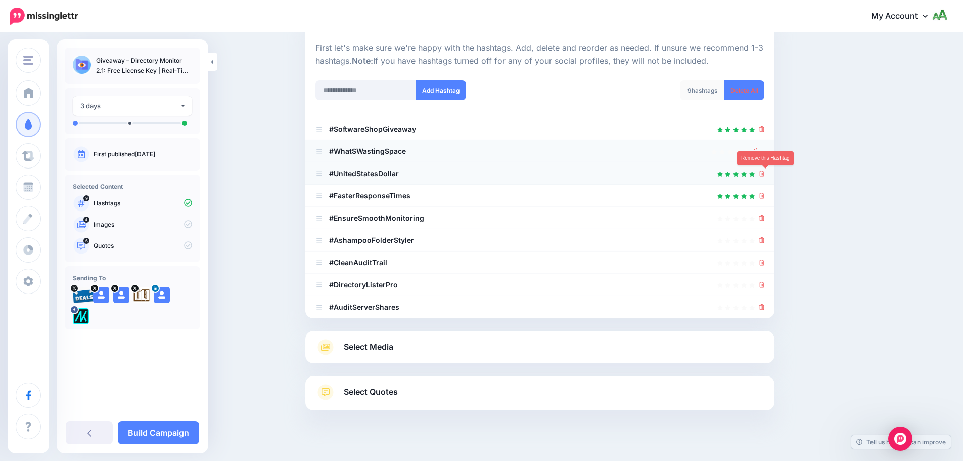
click at [765, 169] on link at bounding box center [763, 173] width 6 height 9
click at [761, 153] on icon at bounding box center [757, 151] width 8 height 8
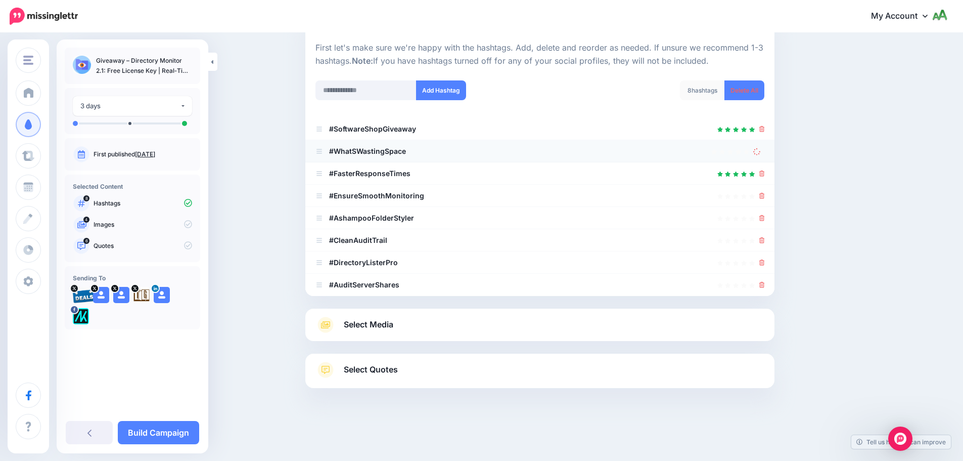
click at [759, 150] on icon at bounding box center [756, 151] width 7 height 7
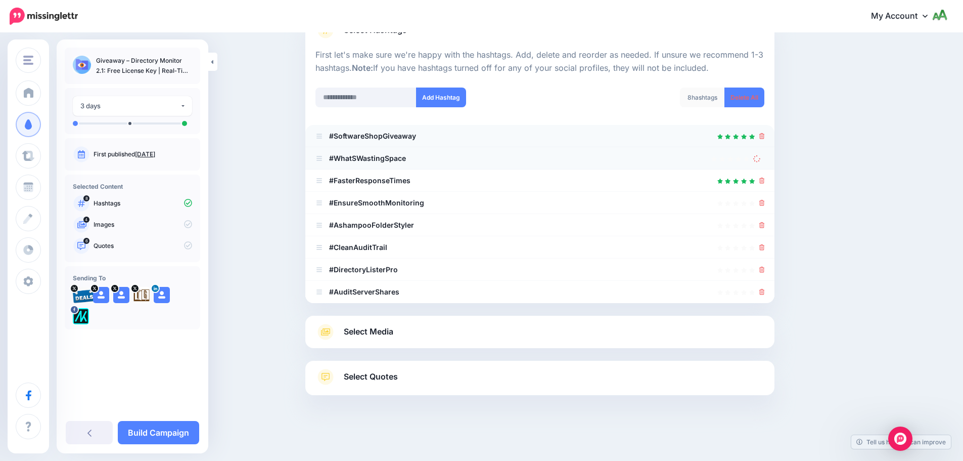
scroll to position [67, 0]
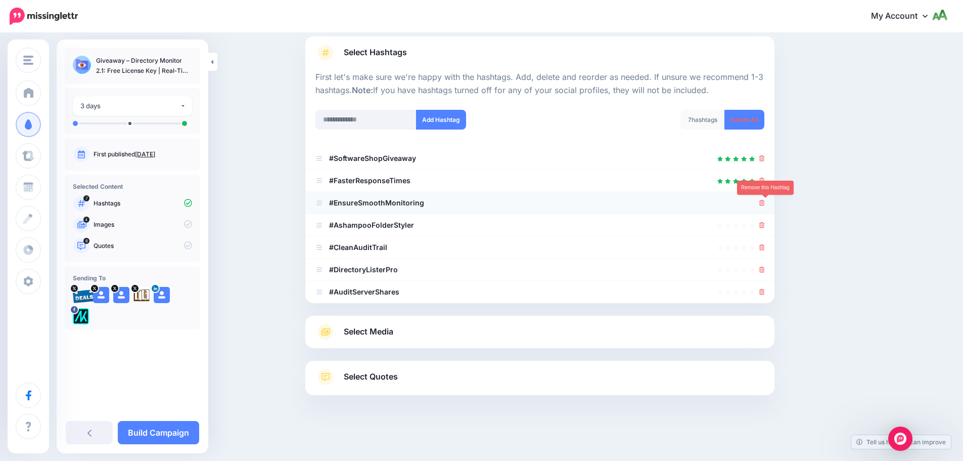
click at [765, 205] on icon at bounding box center [763, 203] width 6 height 6
click at [765, 222] on icon at bounding box center [763, 225] width 6 height 6
click at [765, 245] on icon at bounding box center [763, 247] width 6 height 6
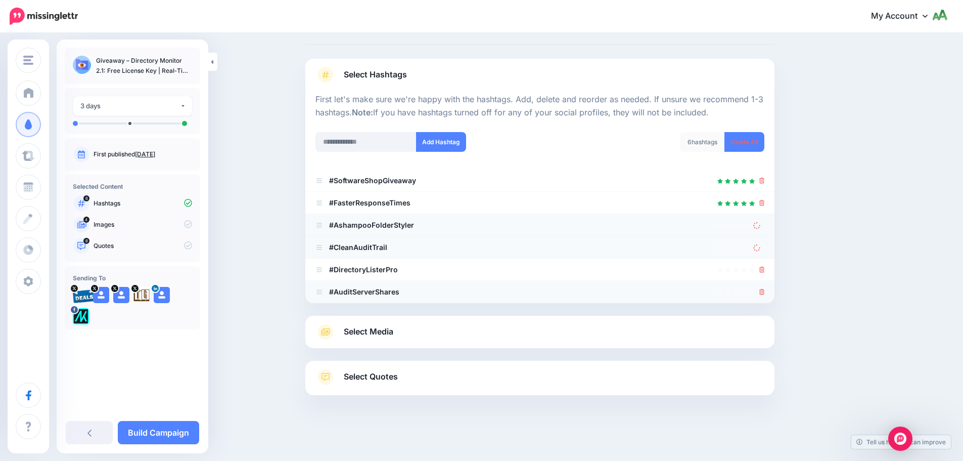
scroll to position [22, 0]
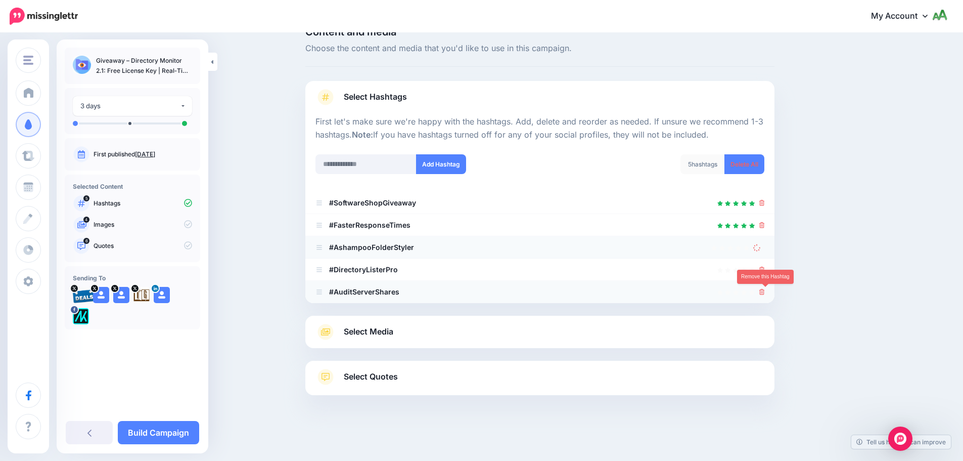
click at [765, 293] on icon at bounding box center [763, 292] width 6 height 6
click at [765, 269] on icon at bounding box center [763, 269] width 6 height 6
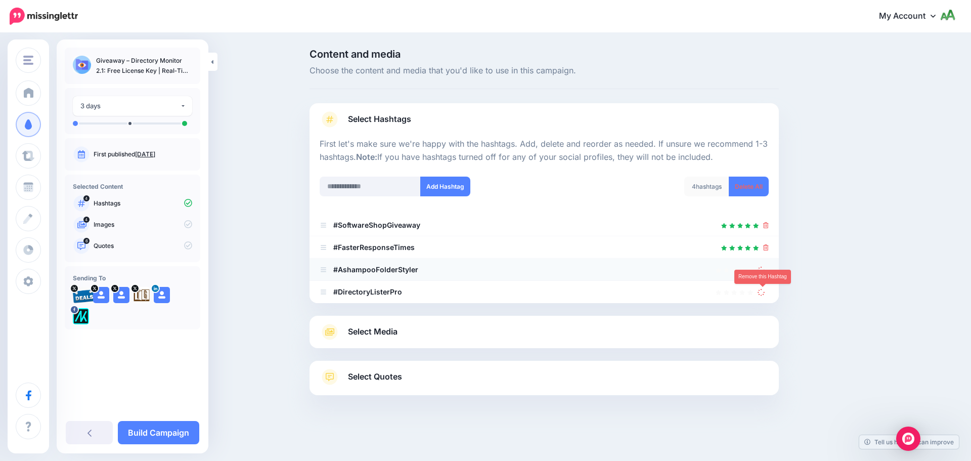
drag, startPoint x: 761, startPoint y: 291, endPoint x: 761, endPoint y: 277, distance: 14.2
click at [761, 290] on icon at bounding box center [761, 291] width 7 height 7
click at [761, 272] on icon at bounding box center [761, 269] width 8 height 8
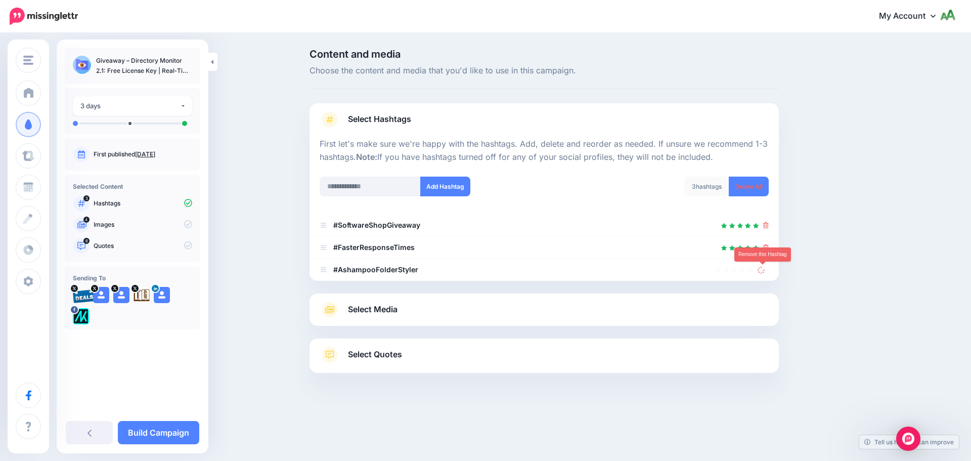
click at [760, 273] on icon at bounding box center [761, 269] width 7 height 7
click at [381, 181] on input "text" at bounding box center [370, 186] width 101 height 20
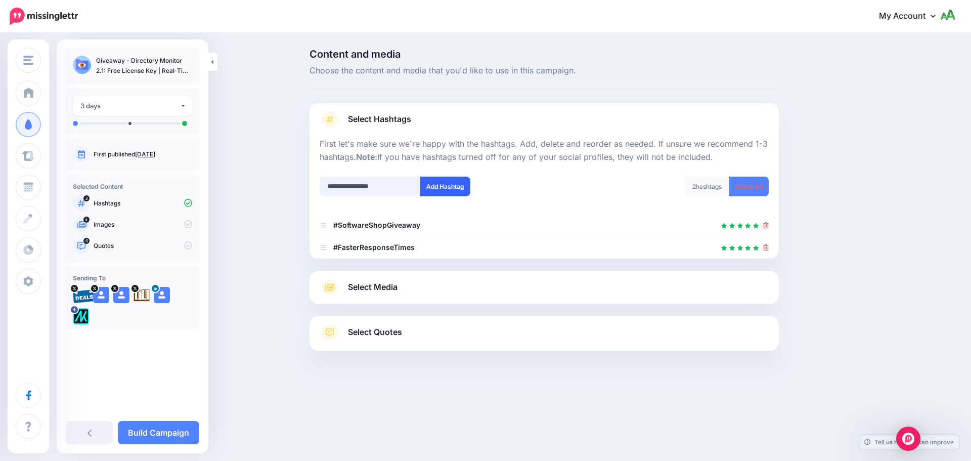
type input "**********"
click at [439, 194] on button "Add Hashtag" at bounding box center [445, 186] width 50 height 20
click at [391, 186] on input "text" at bounding box center [370, 186] width 101 height 20
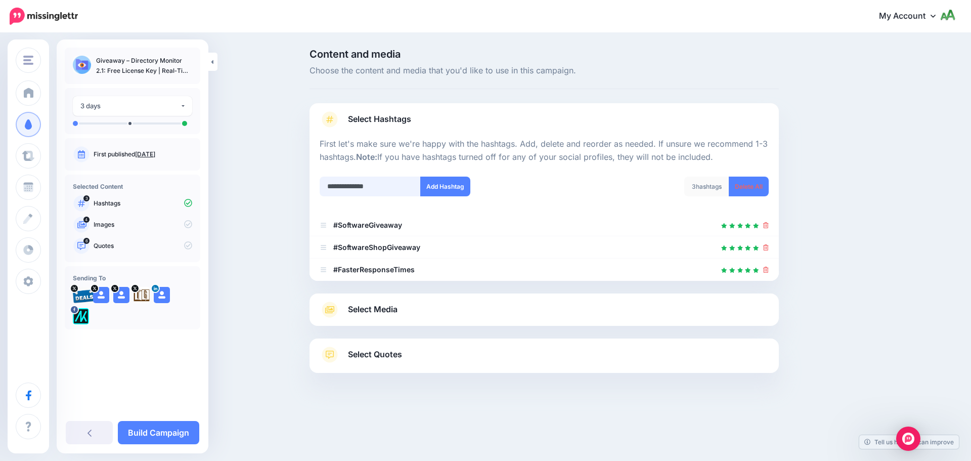
click at [346, 186] on input "**********" at bounding box center [370, 186] width 101 height 20
type input "**********"
click at [446, 187] on button "Add Hashtag" at bounding box center [445, 186] width 50 height 20
click at [430, 309] on link "Select Media" at bounding box center [544, 309] width 449 height 16
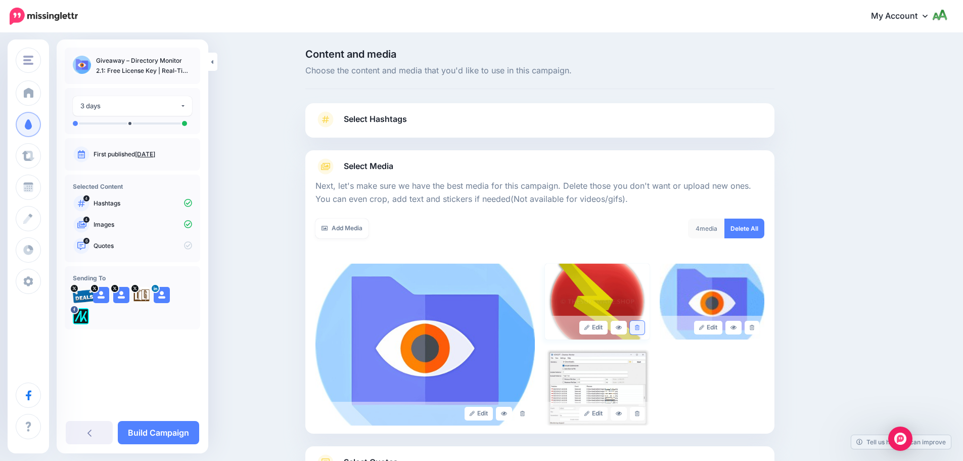
click at [644, 328] on link at bounding box center [637, 328] width 15 height 14
click at [760, 329] on link at bounding box center [752, 328] width 15 height 14
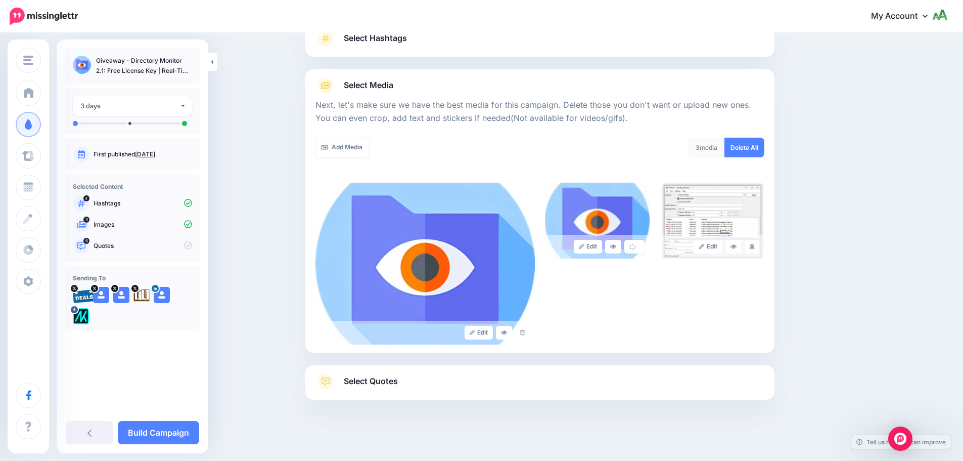
scroll to position [85, 0]
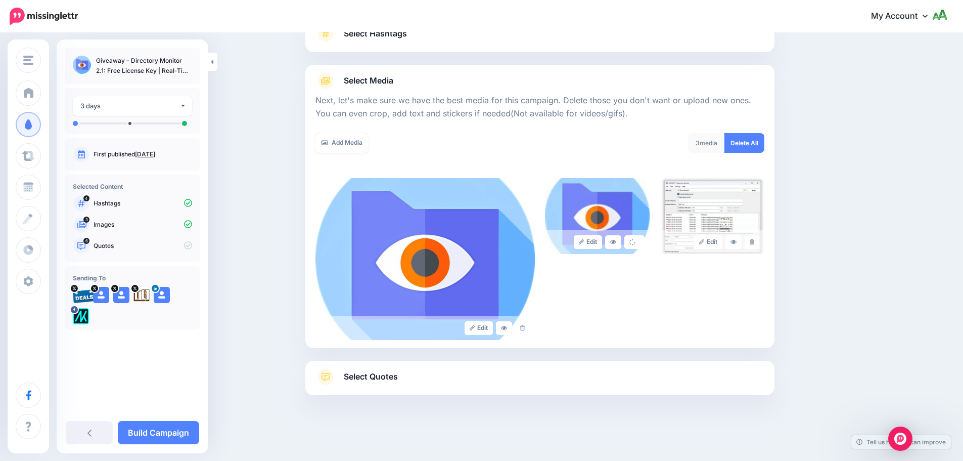
click at [416, 388] on link "Select Quotes" at bounding box center [540, 382] width 449 height 26
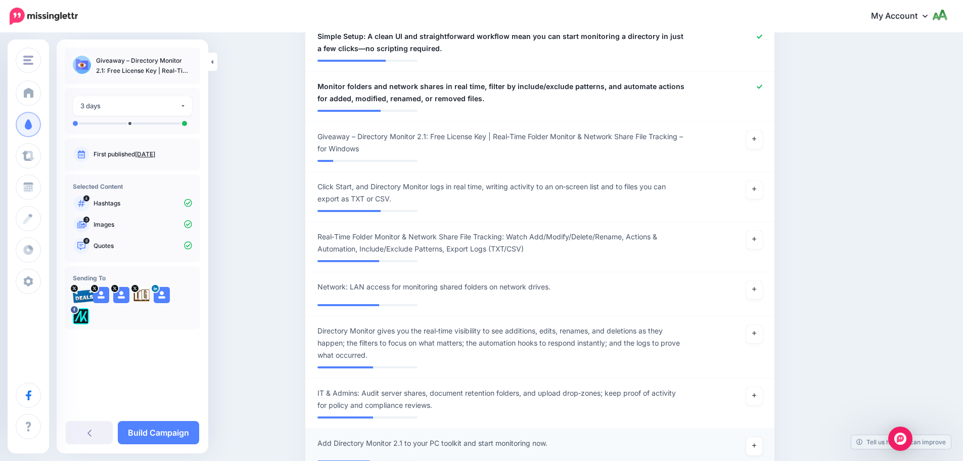
scroll to position [490, 0]
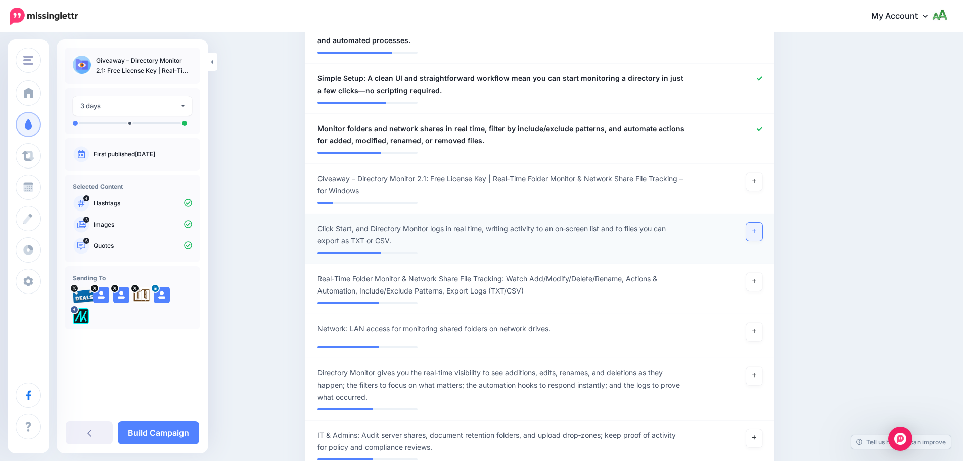
click at [758, 235] on link at bounding box center [754, 232] width 16 height 18
click at [761, 282] on link at bounding box center [754, 282] width 16 height 18
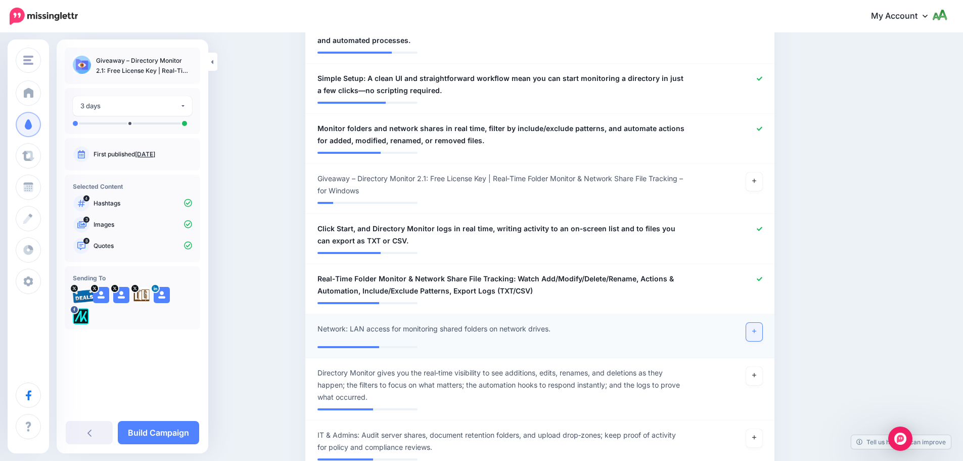
click at [757, 330] on icon at bounding box center [754, 331] width 4 height 6
click at [760, 371] on link at bounding box center [754, 376] width 16 height 18
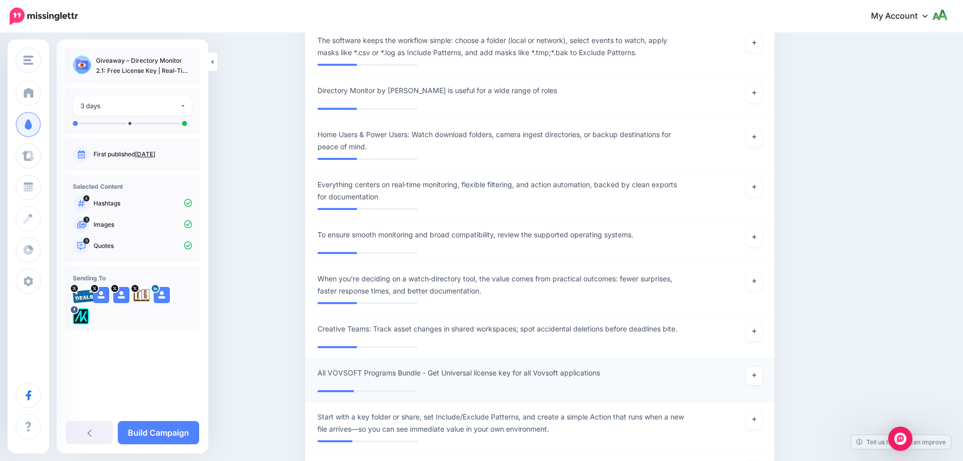
scroll to position [1805, 0]
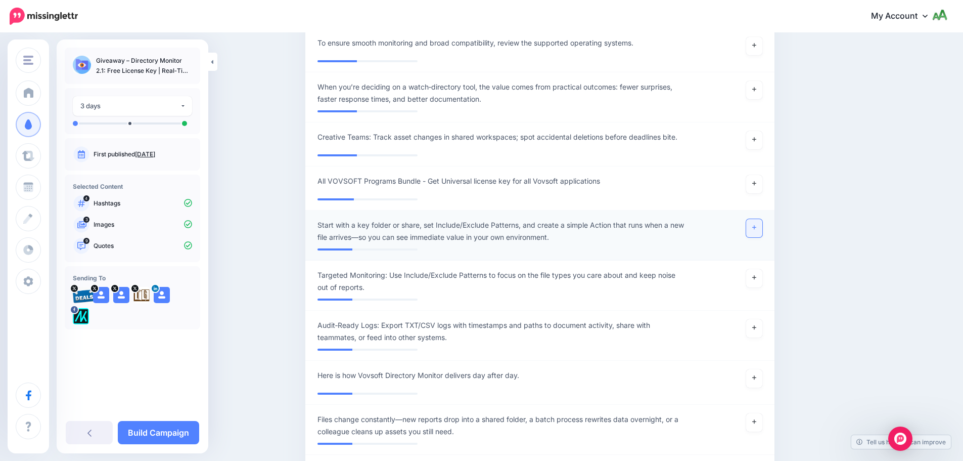
click at [760, 236] on link at bounding box center [754, 228] width 16 height 18
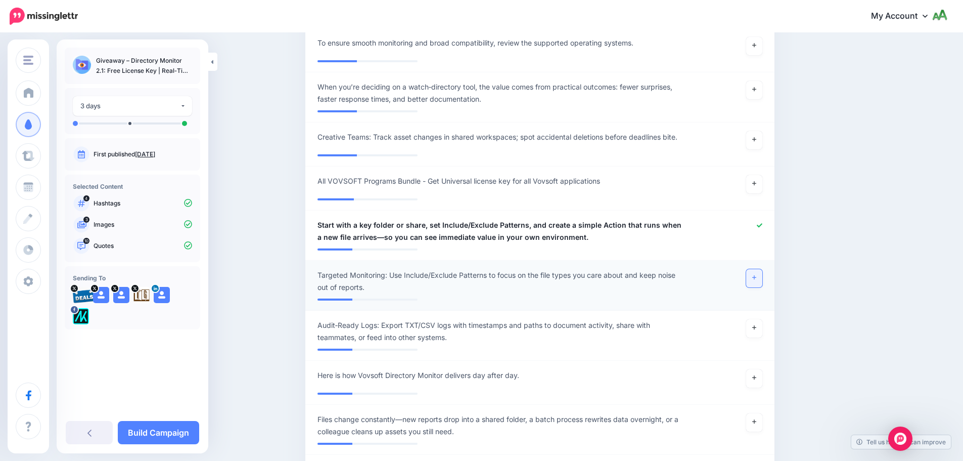
click at [759, 282] on link at bounding box center [754, 278] width 16 height 18
click at [759, 85] on link at bounding box center [754, 90] width 16 height 18
click at [152, 445] on div "**********" at bounding box center [133, 246] width 152 height 414
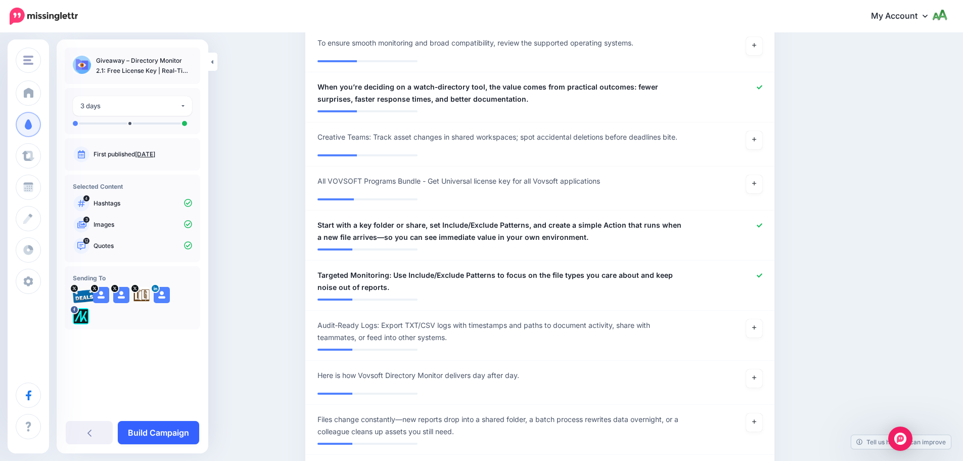
click at [152, 435] on link "Build Campaign" at bounding box center [158, 432] width 81 height 23
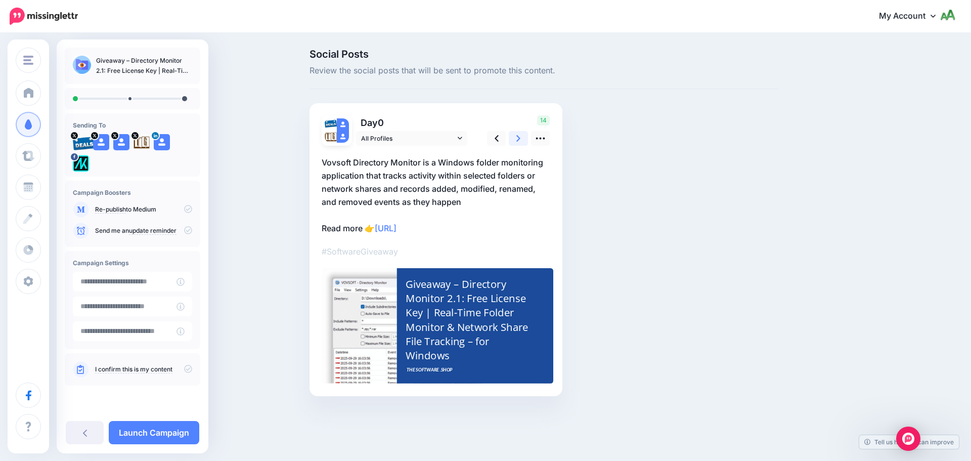
click at [516, 142] on link at bounding box center [518, 138] width 19 height 15
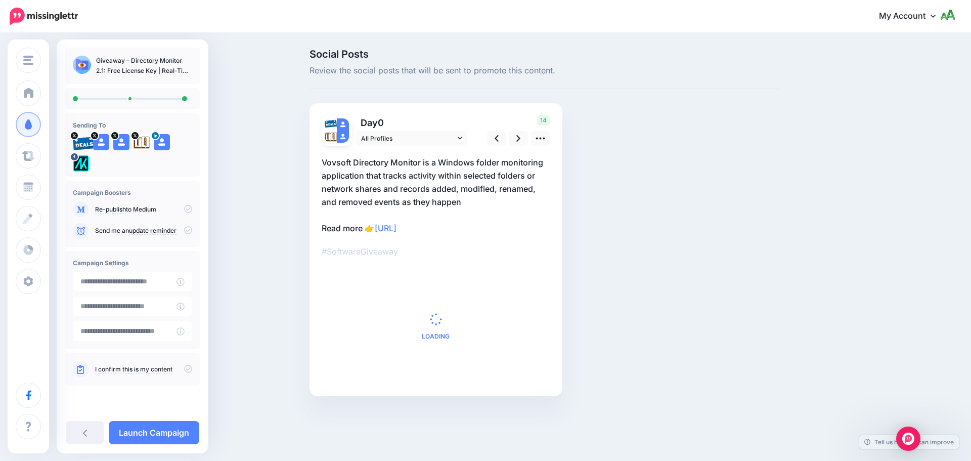
click at [186, 368] on icon at bounding box center [188, 369] width 8 height 8
click at [187, 226] on div "Send me an update reminder" at bounding box center [132, 231] width 119 height 16
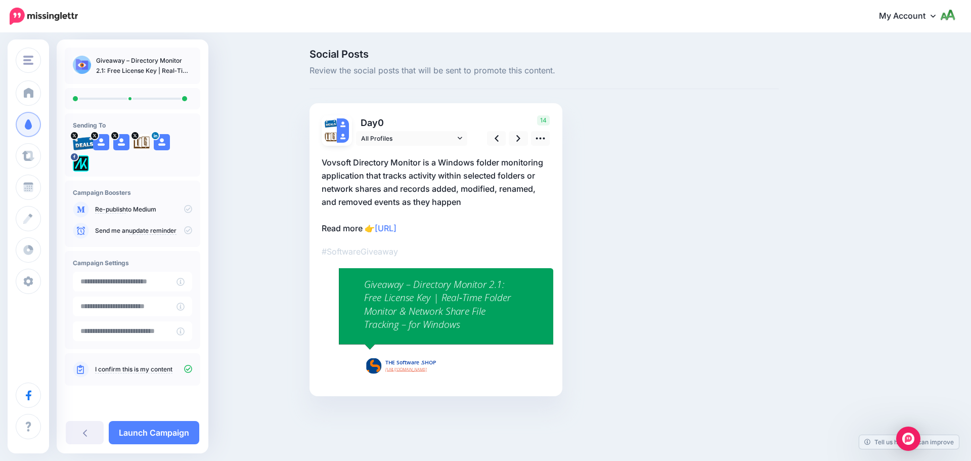
click at [187, 227] on icon at bounding box center [188, 230] width 8 height 8
click at [175, 435] on link "Launch Campaign" at bounding box center [154, 432] width 91 height 23
